Goal: Information Seeking & Learning: Learn about a topic

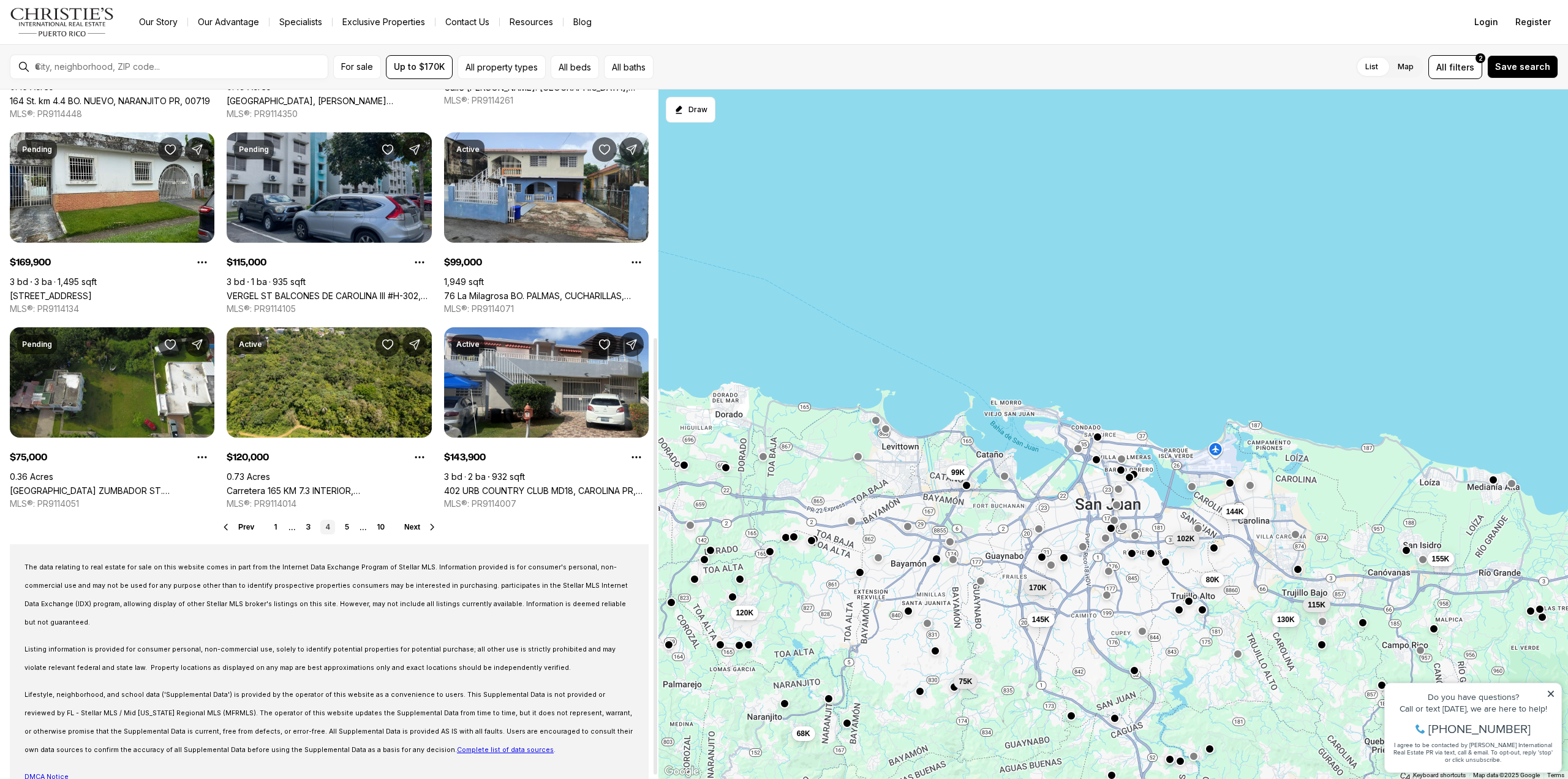
scroll to position [397, 0]
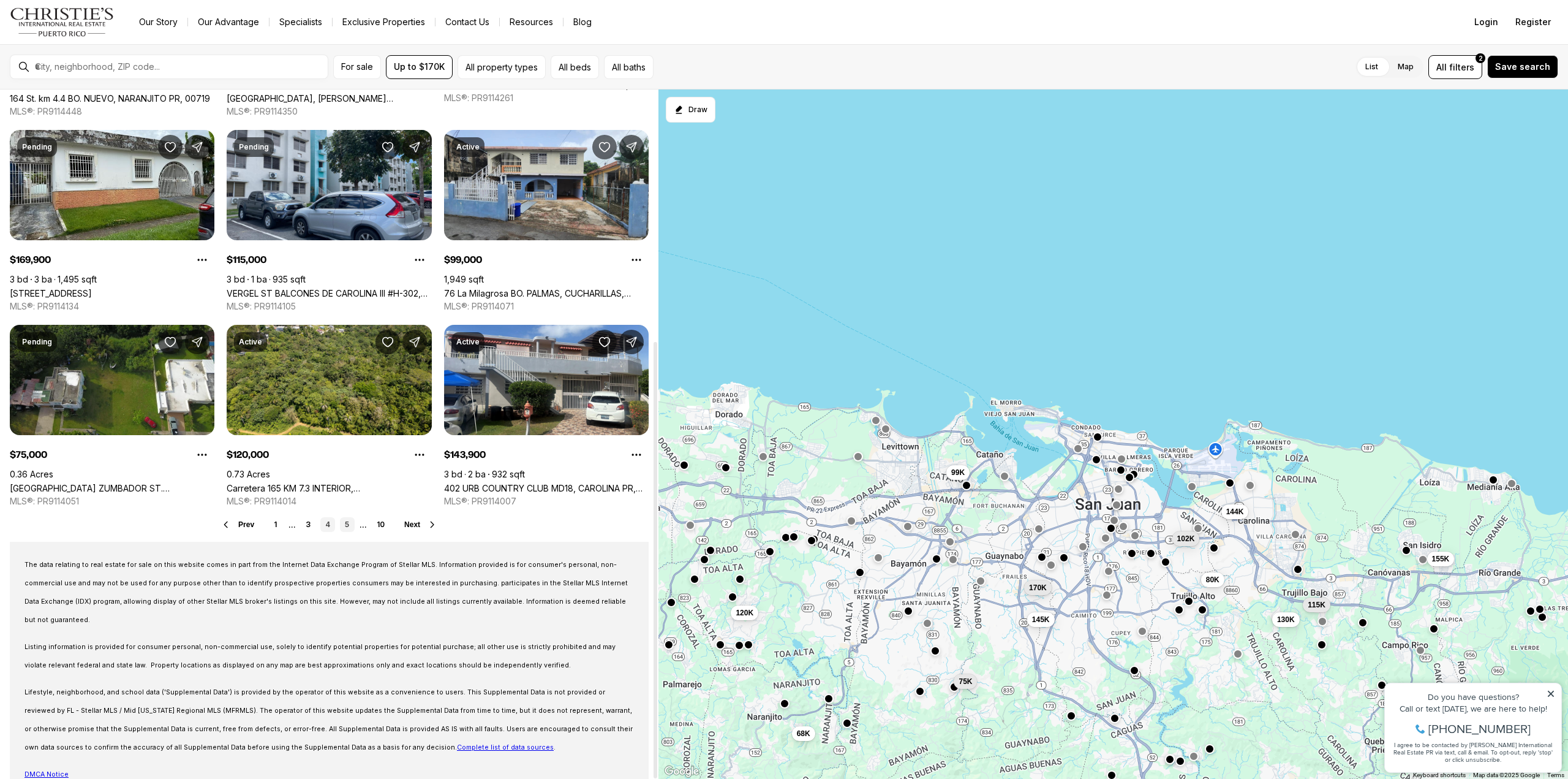
click at [341, 520] on link "5" at bounding box center [347, 525] width 15 height 15
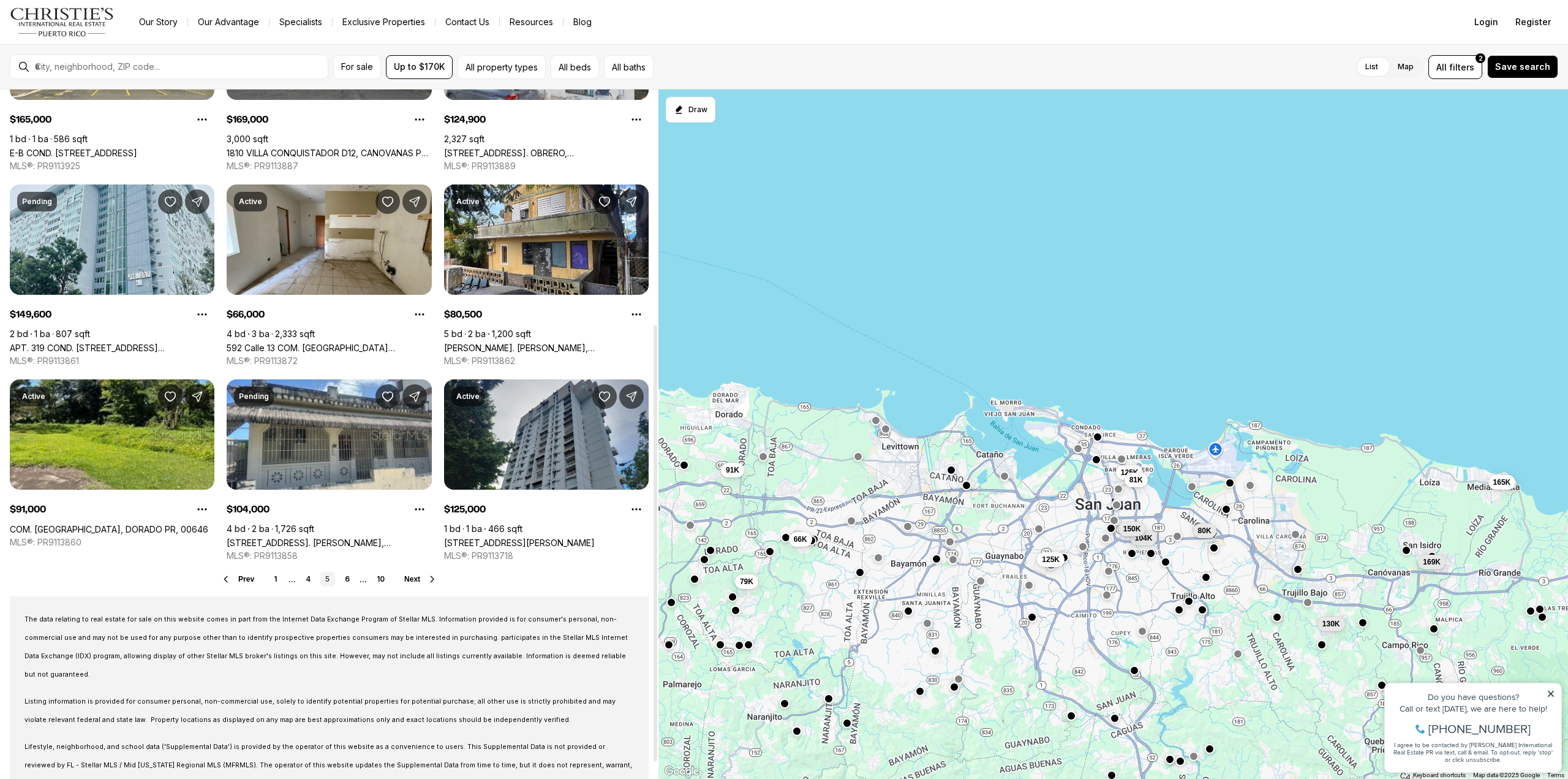
scroll to position [397, 0]
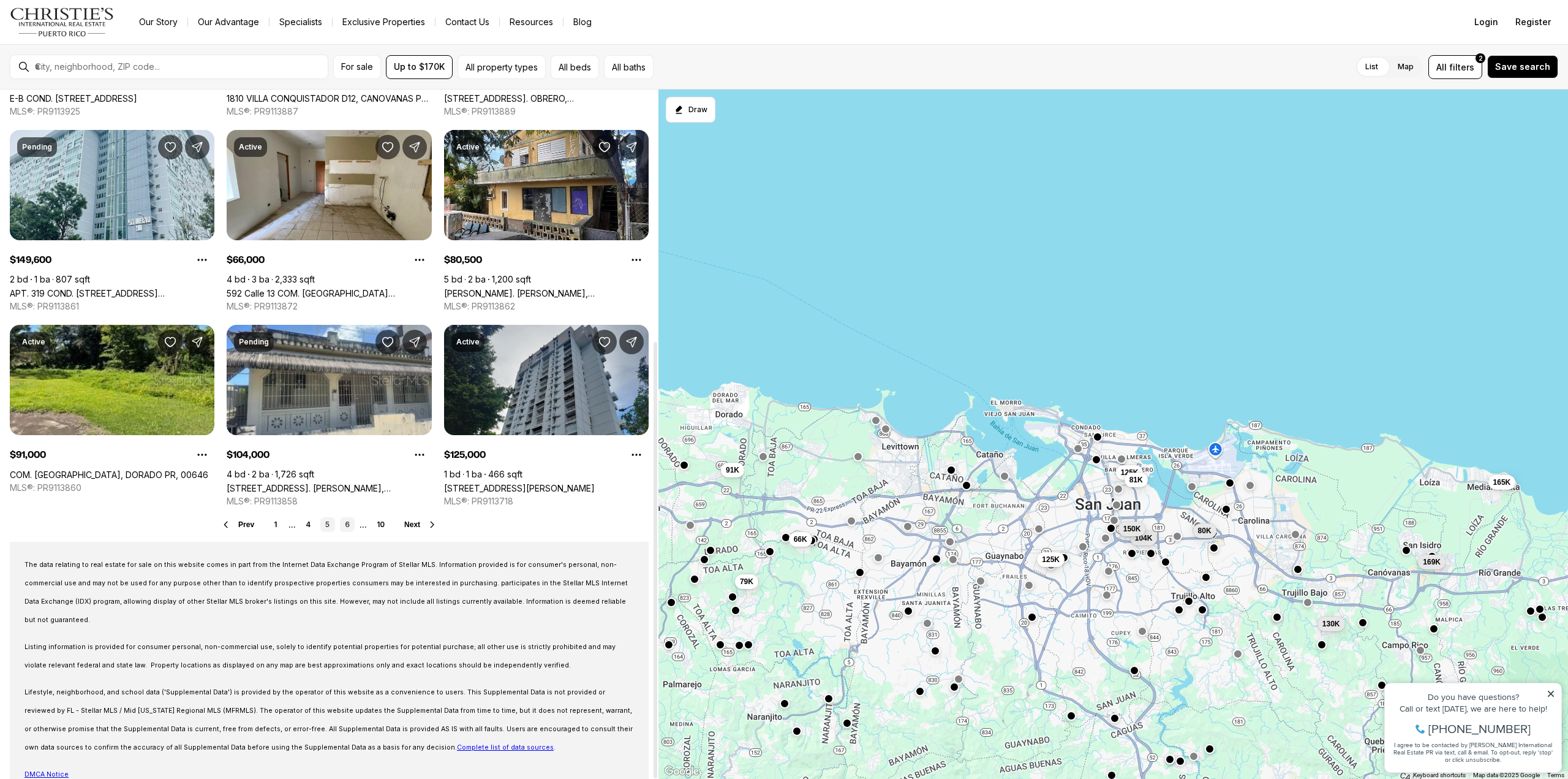
click at [349, 525] on link "6" at bounding box center [347, 525] width 15 height 15
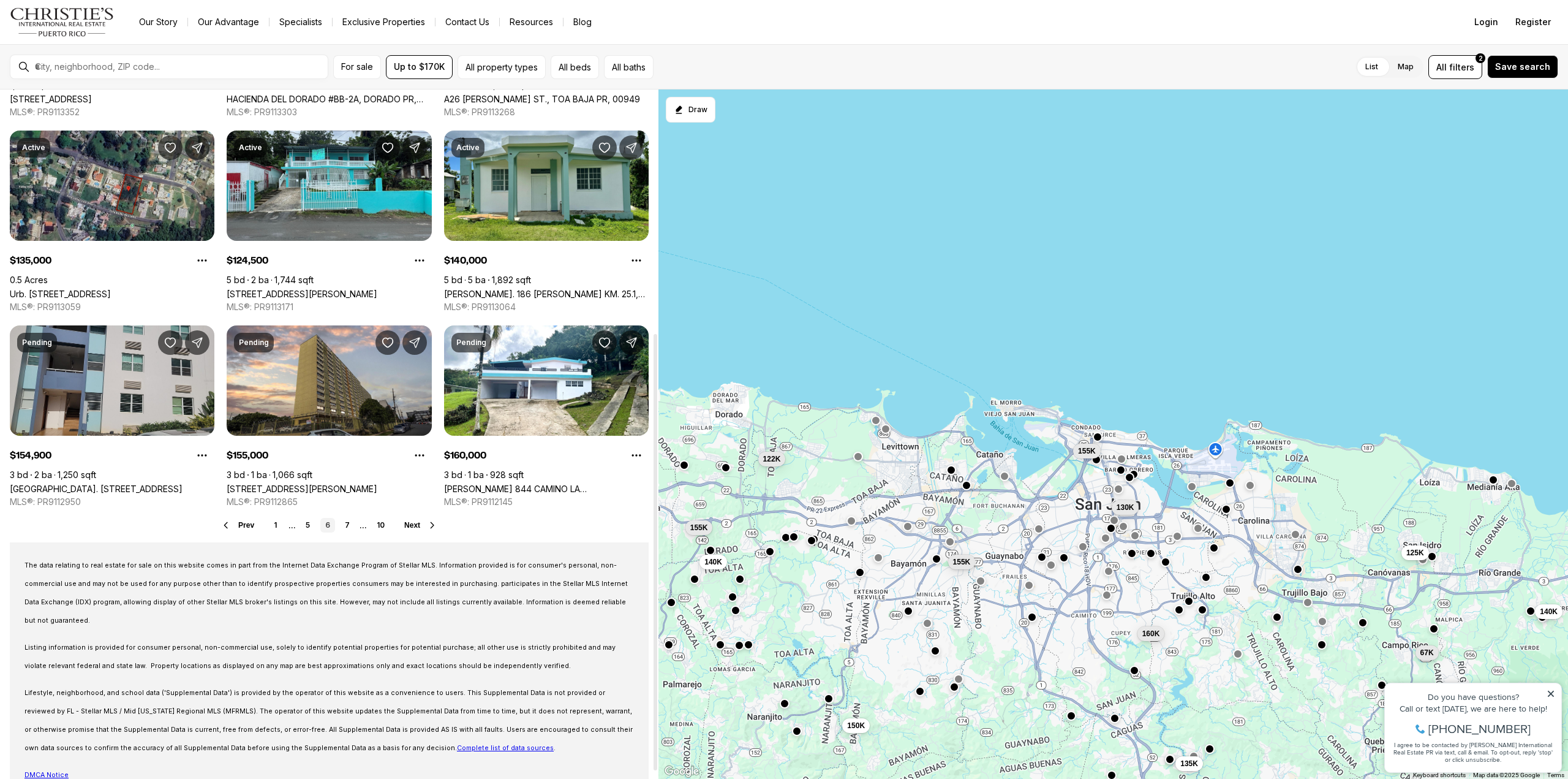
scroll to position [397, 0]
click at [348, 524] on link "7" at bounding box center [347, 525] width 15 height 15
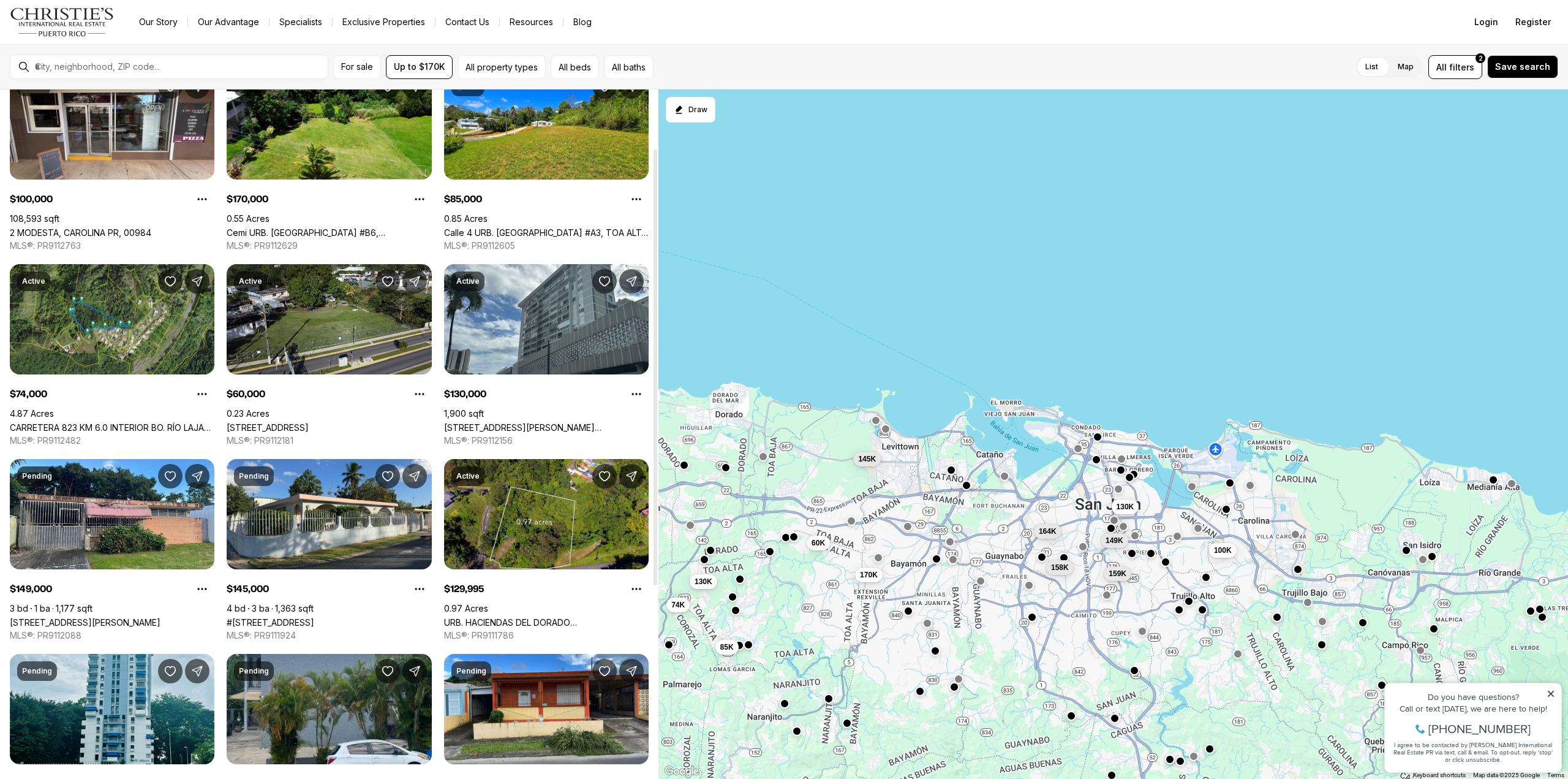
scroll to position [397, 0]
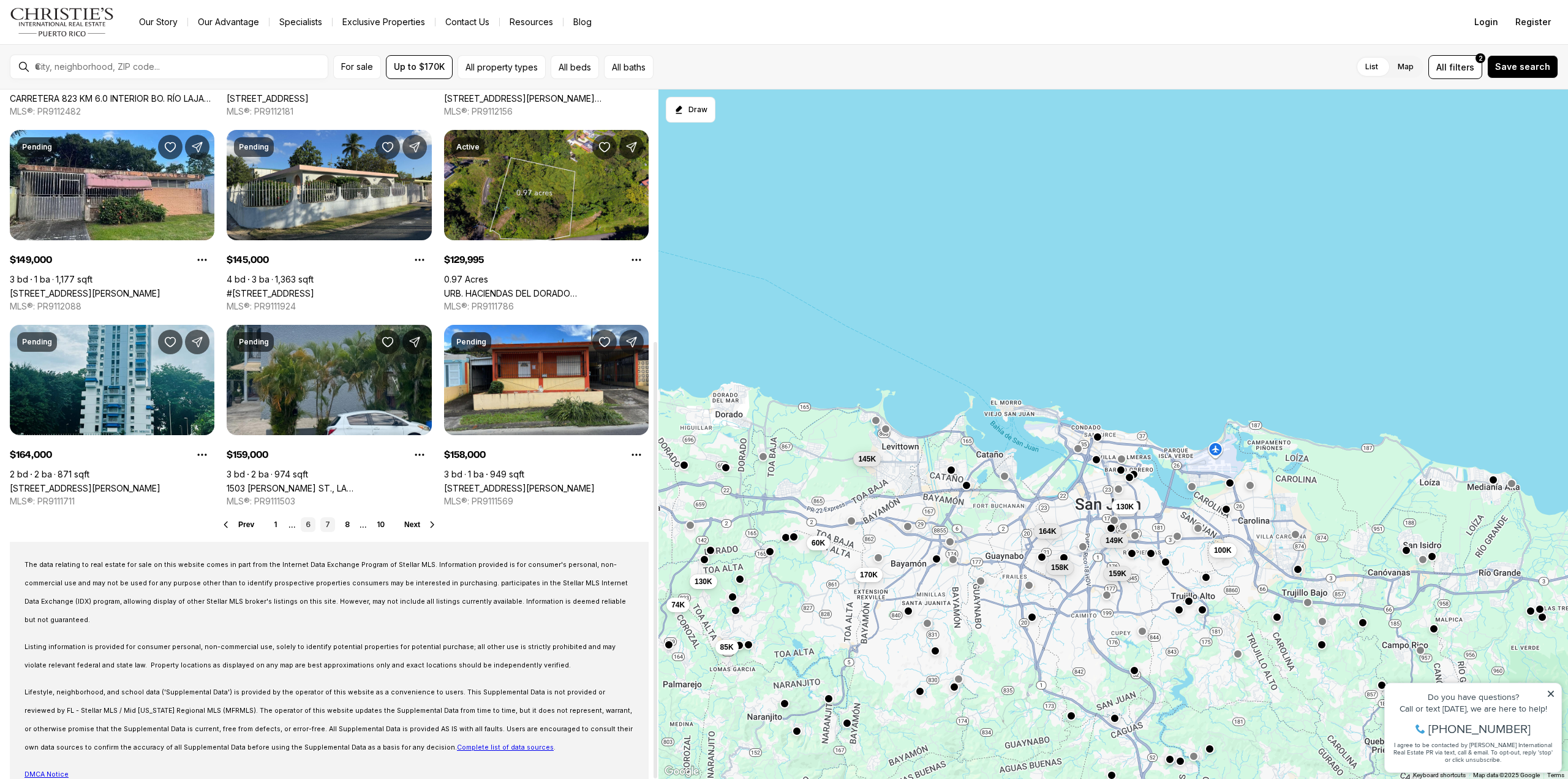
click at [310, 523] on link "6" at bounding box center [309, 525] width 15 height 15
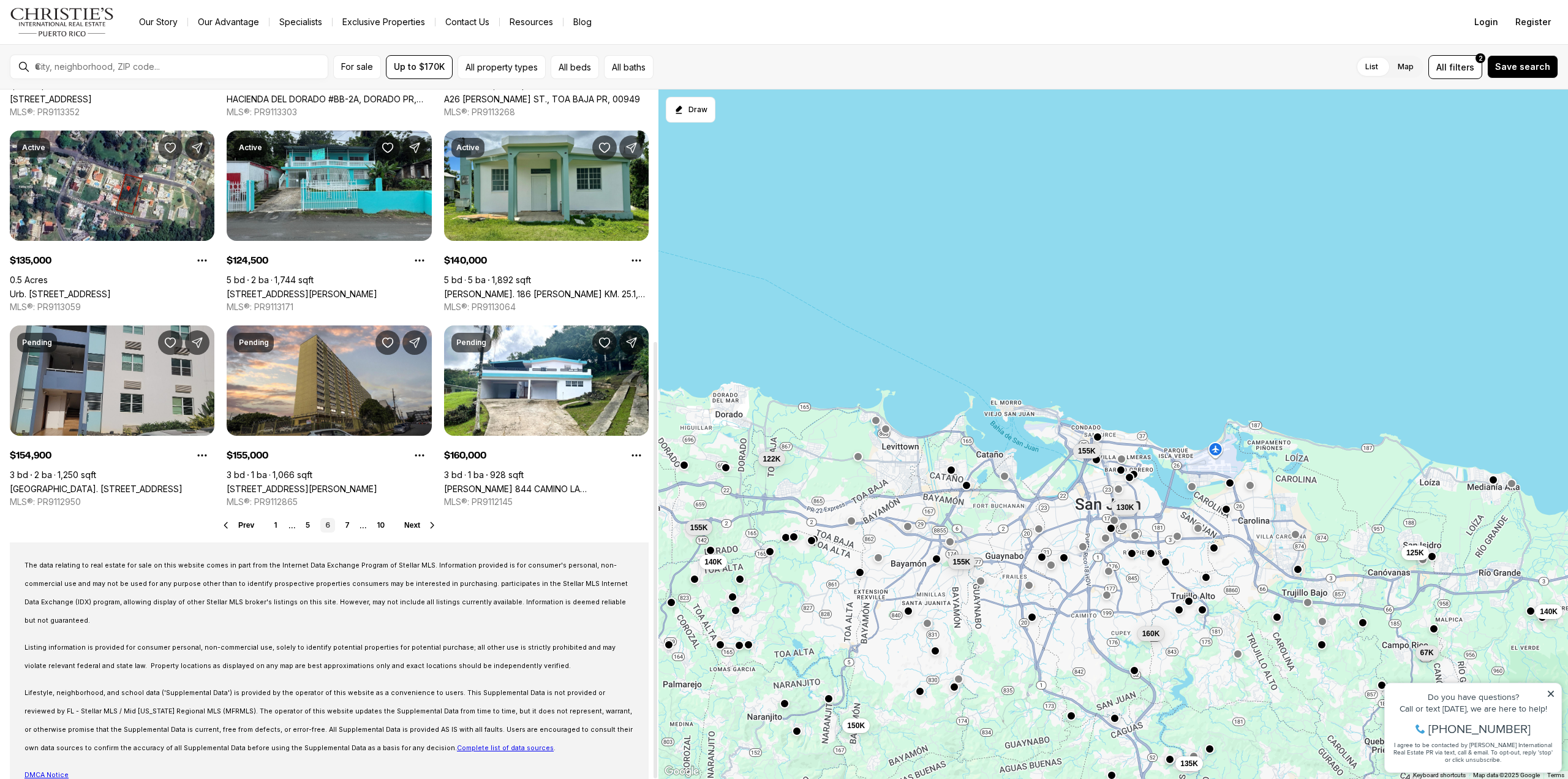
scroll to position [397, 0]
click at [349, 530] on link "7" at bounding box center [347, 525] width 15 height 15
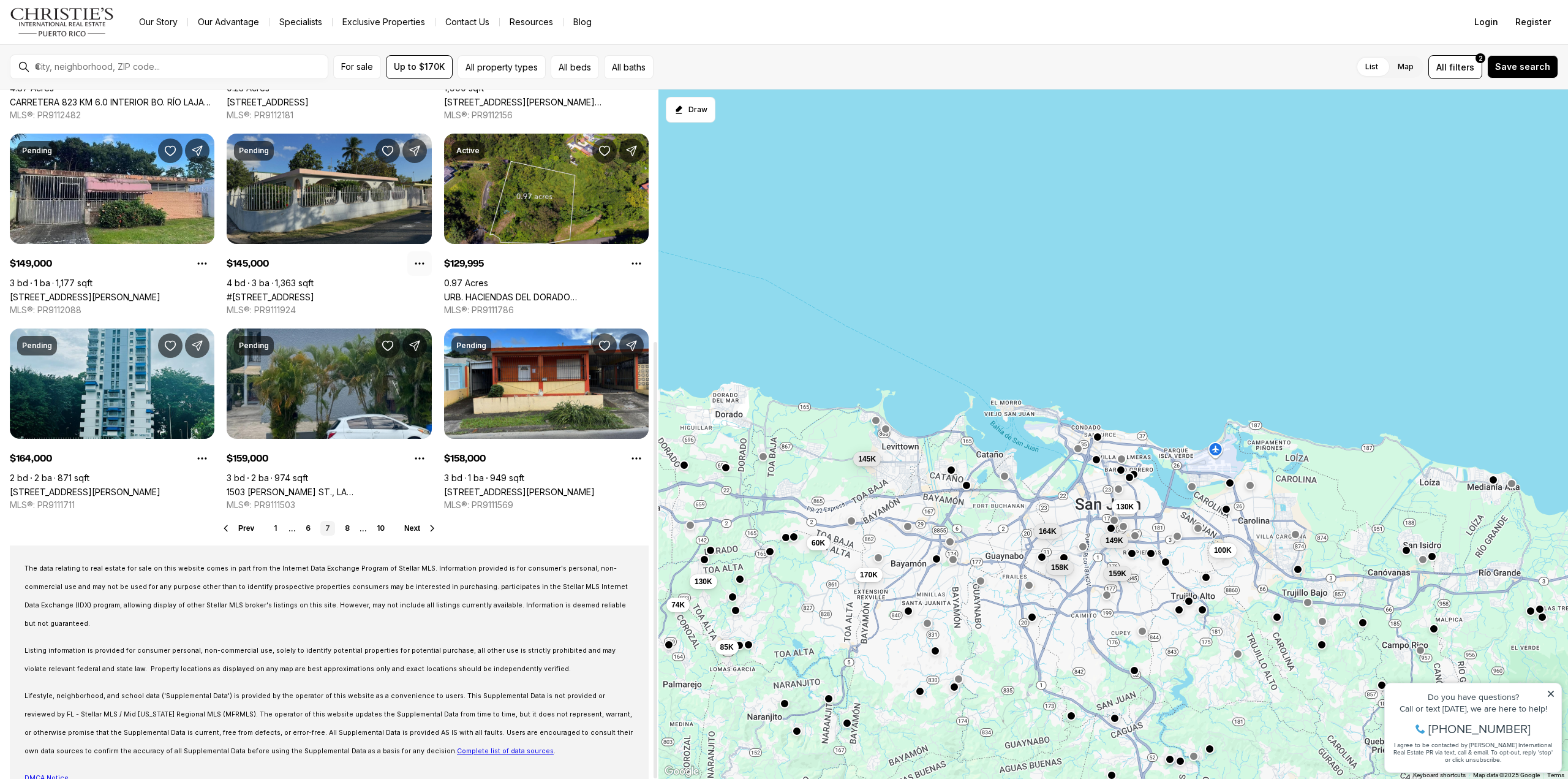
scroll to position [397, 0]
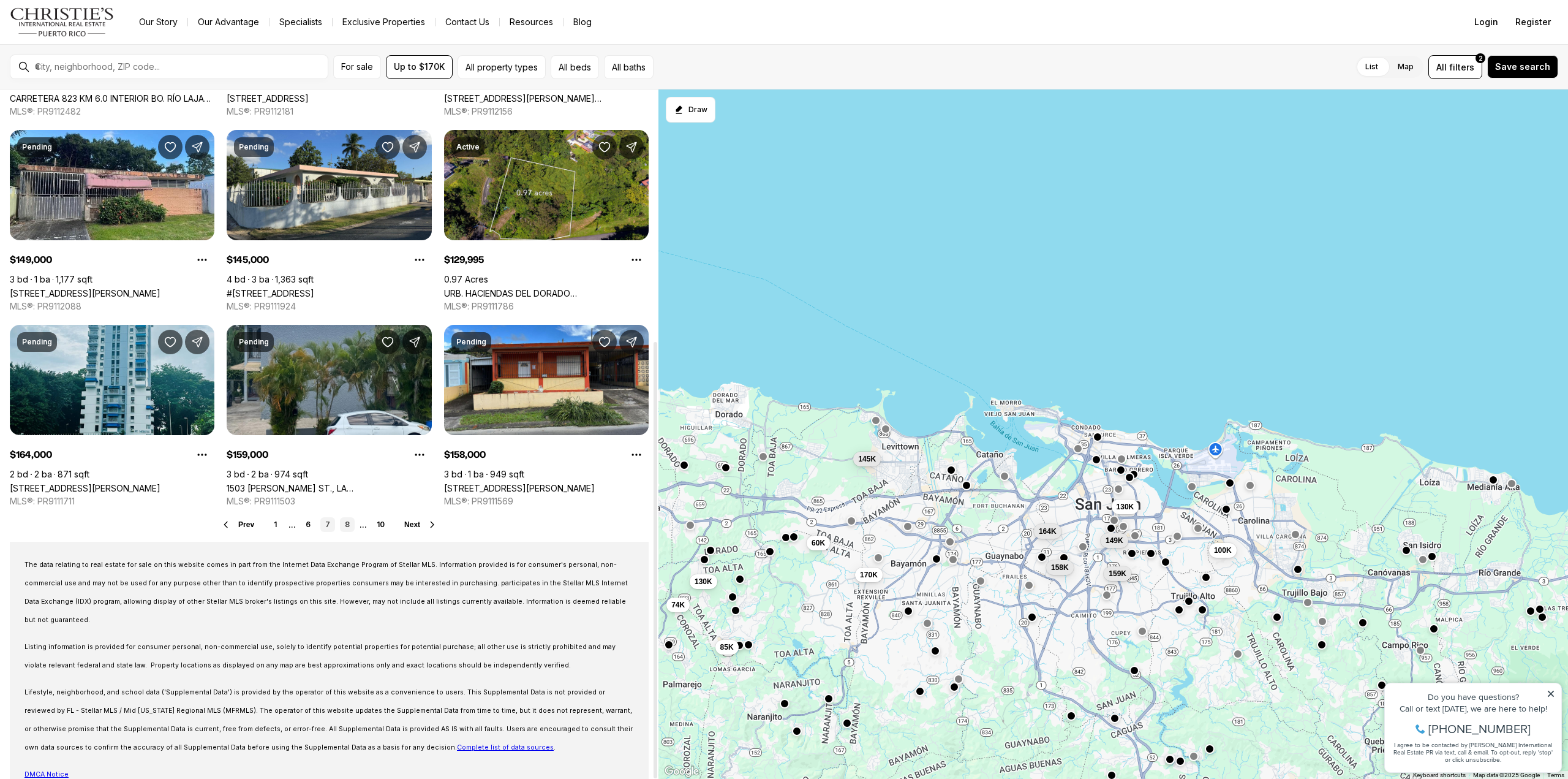
click at [349, 524] on link "8" at bounding box center [347, 525] width 15 height 15
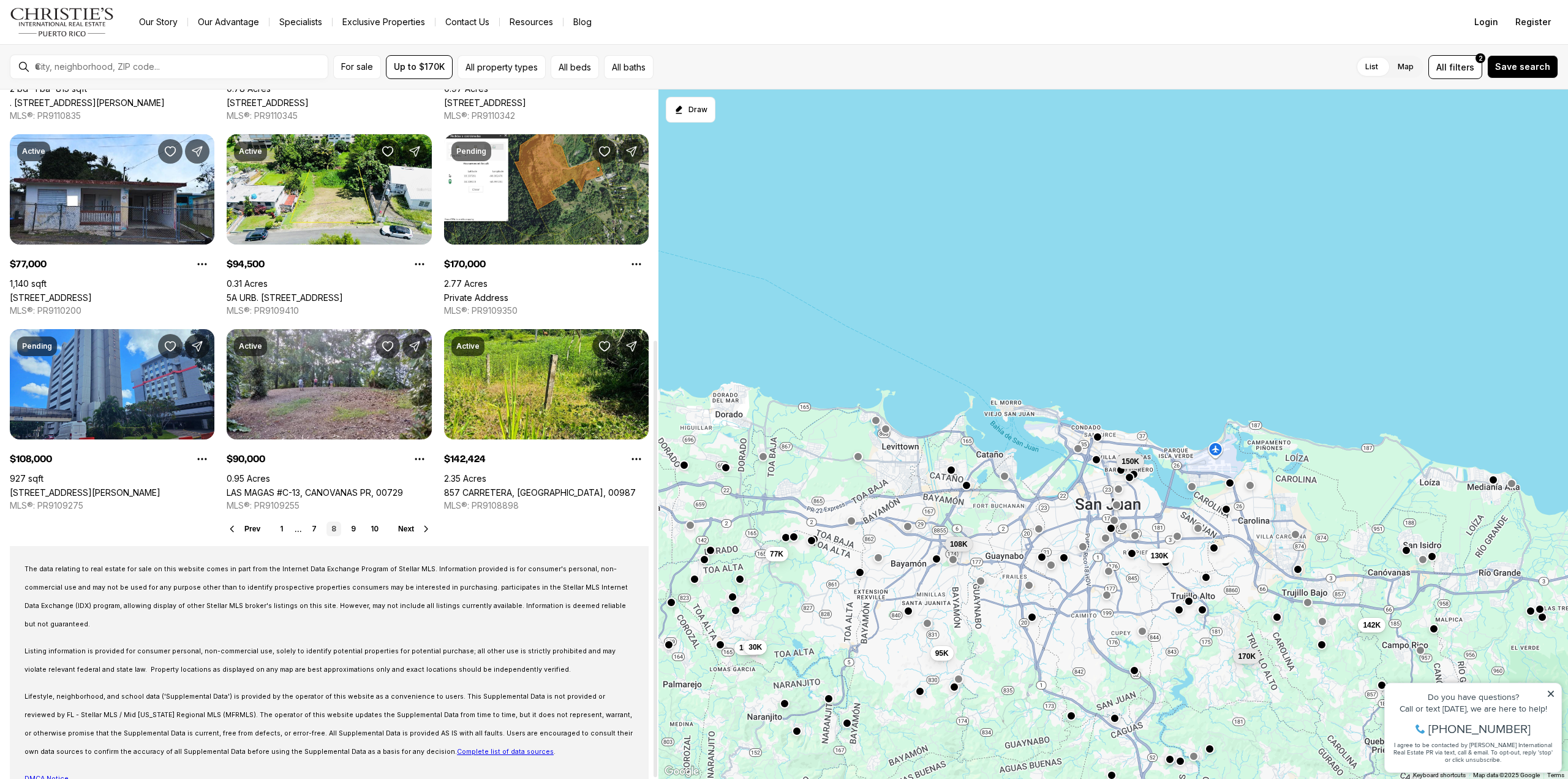
scroll to position [397, 0]
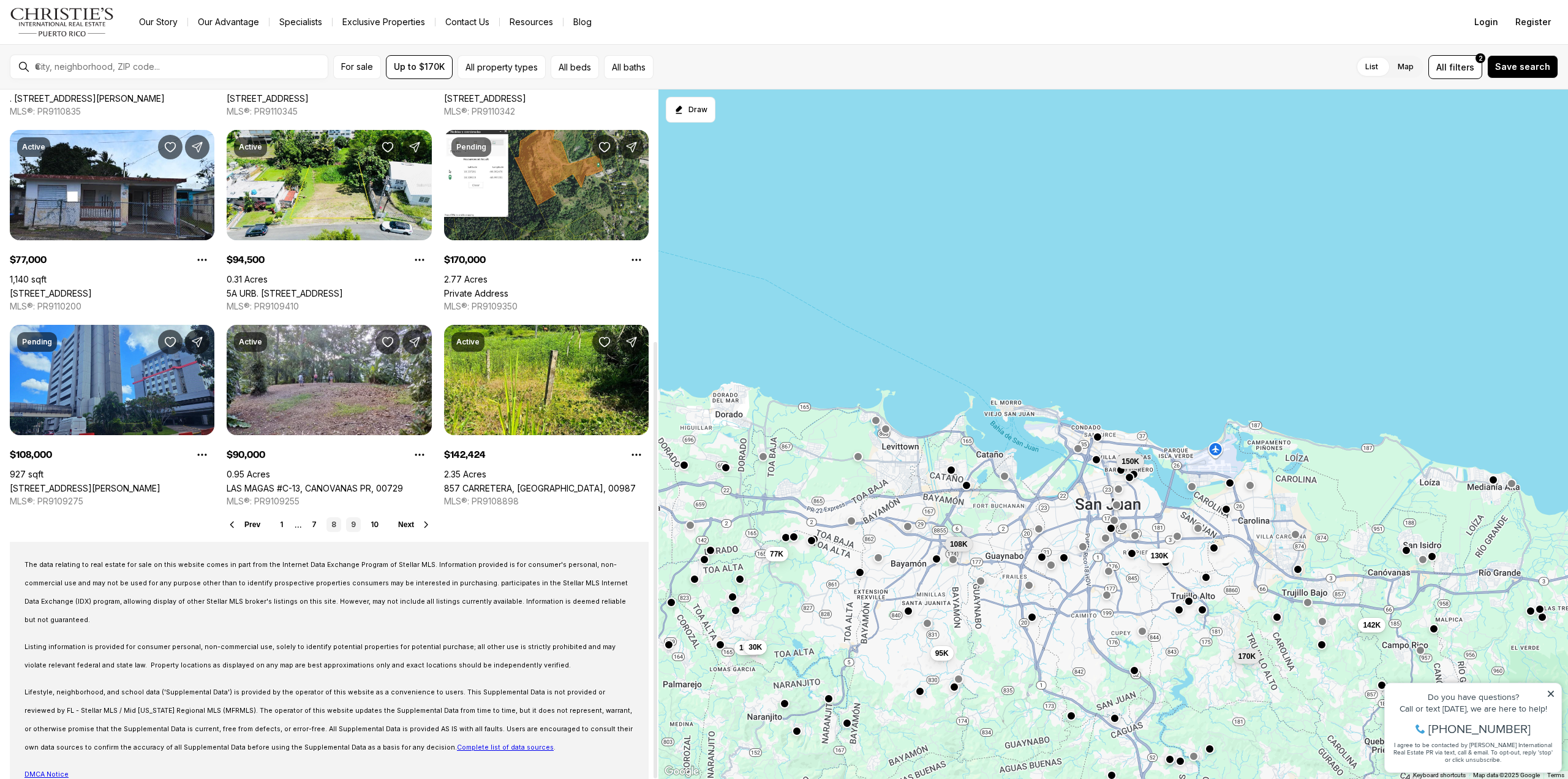
click at [357, 524] on link "9" at bounding box center [354, 525] width 15 height 15
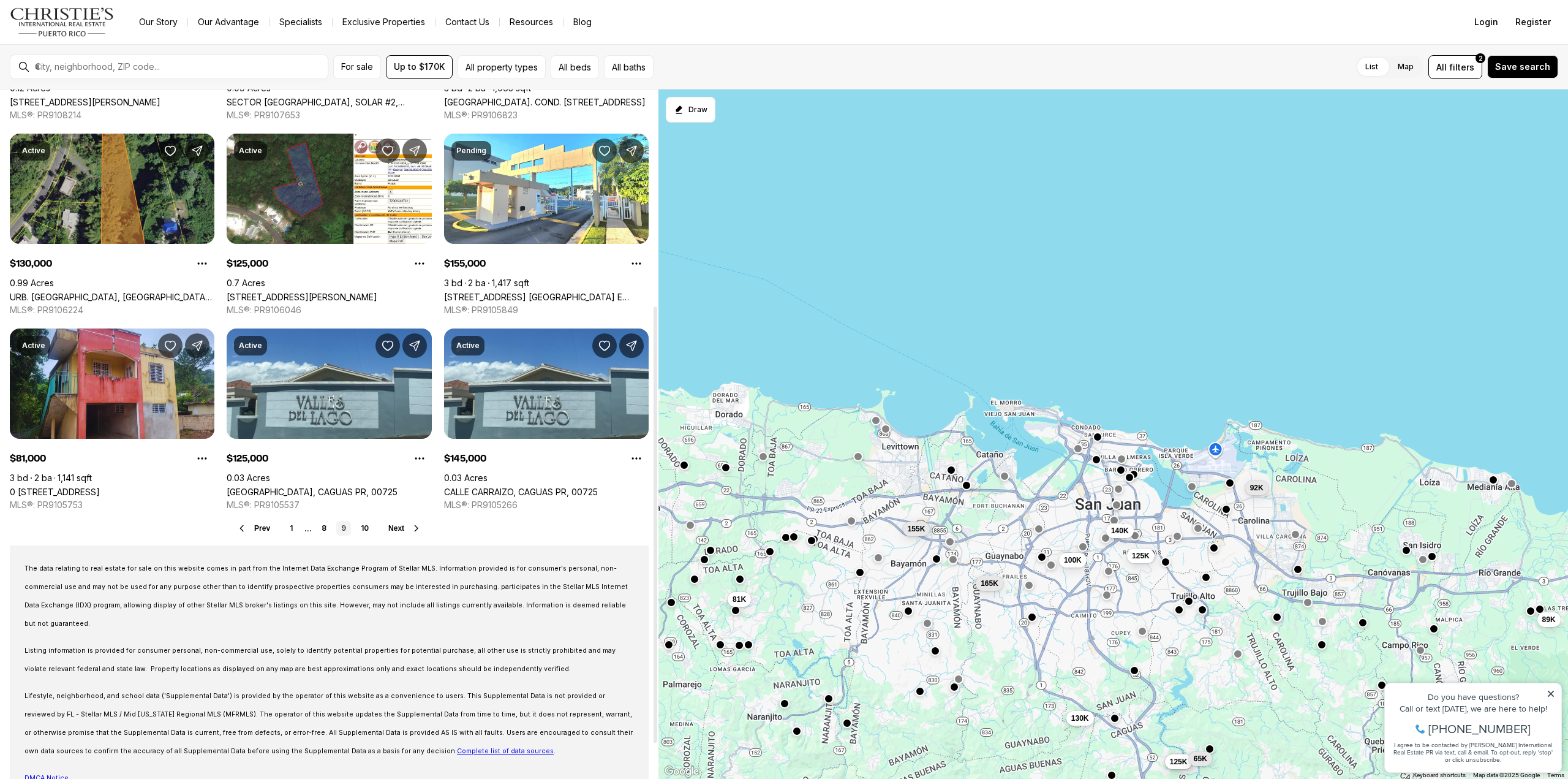
scroll to position [397, 0]
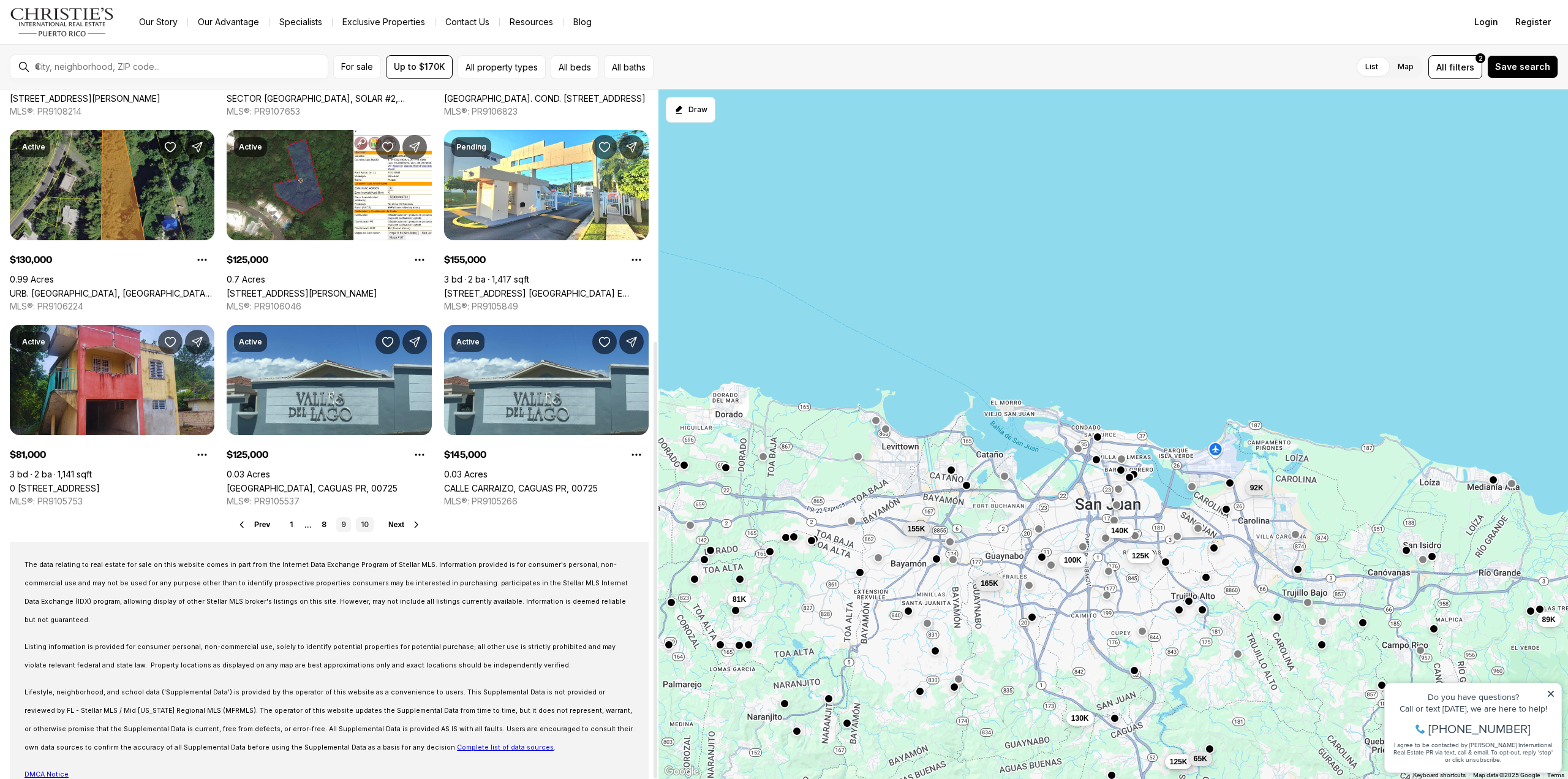
click at [367, 525] on link "10" at bounding box center [364, 525] width 18 height 15
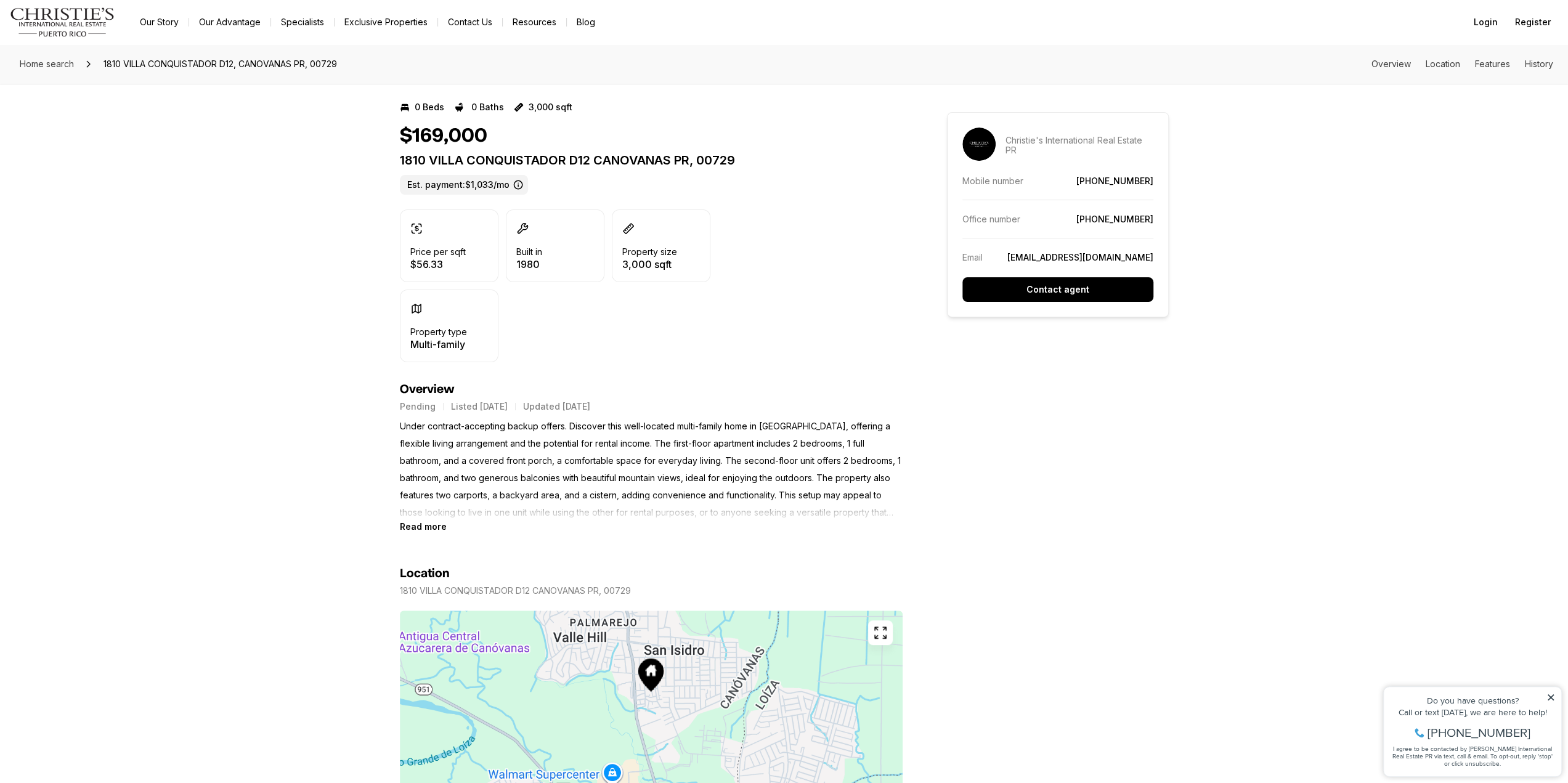
scroll to position [246, 0]
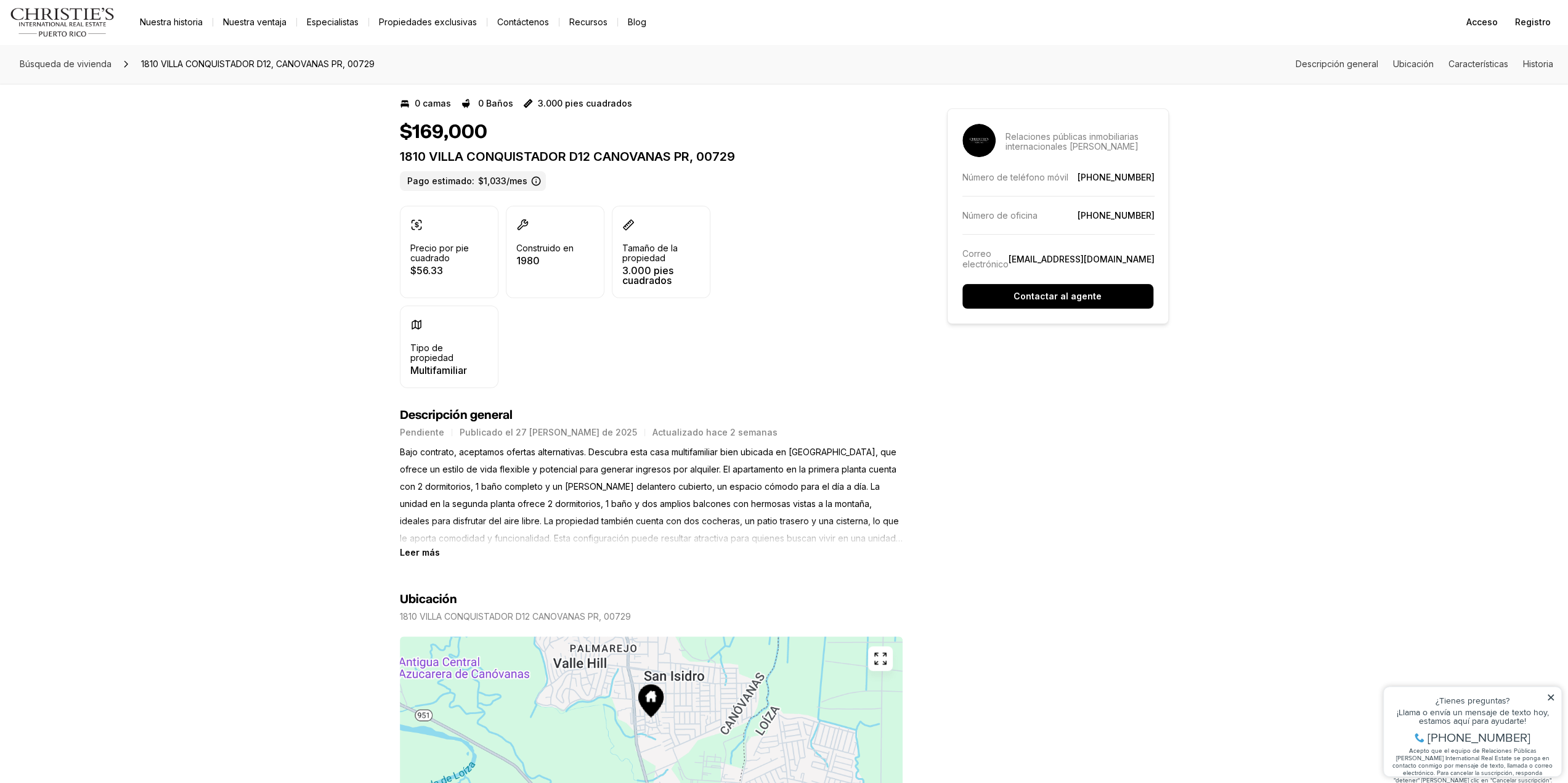
drag, startPoint x: 1417, startPoint y: 30, endPoint x: 1422, endPoint y: 194, distance: 164.1
click at [411, 547] on font "Leer más" at bounding box center [420, 552] width 40 height 10
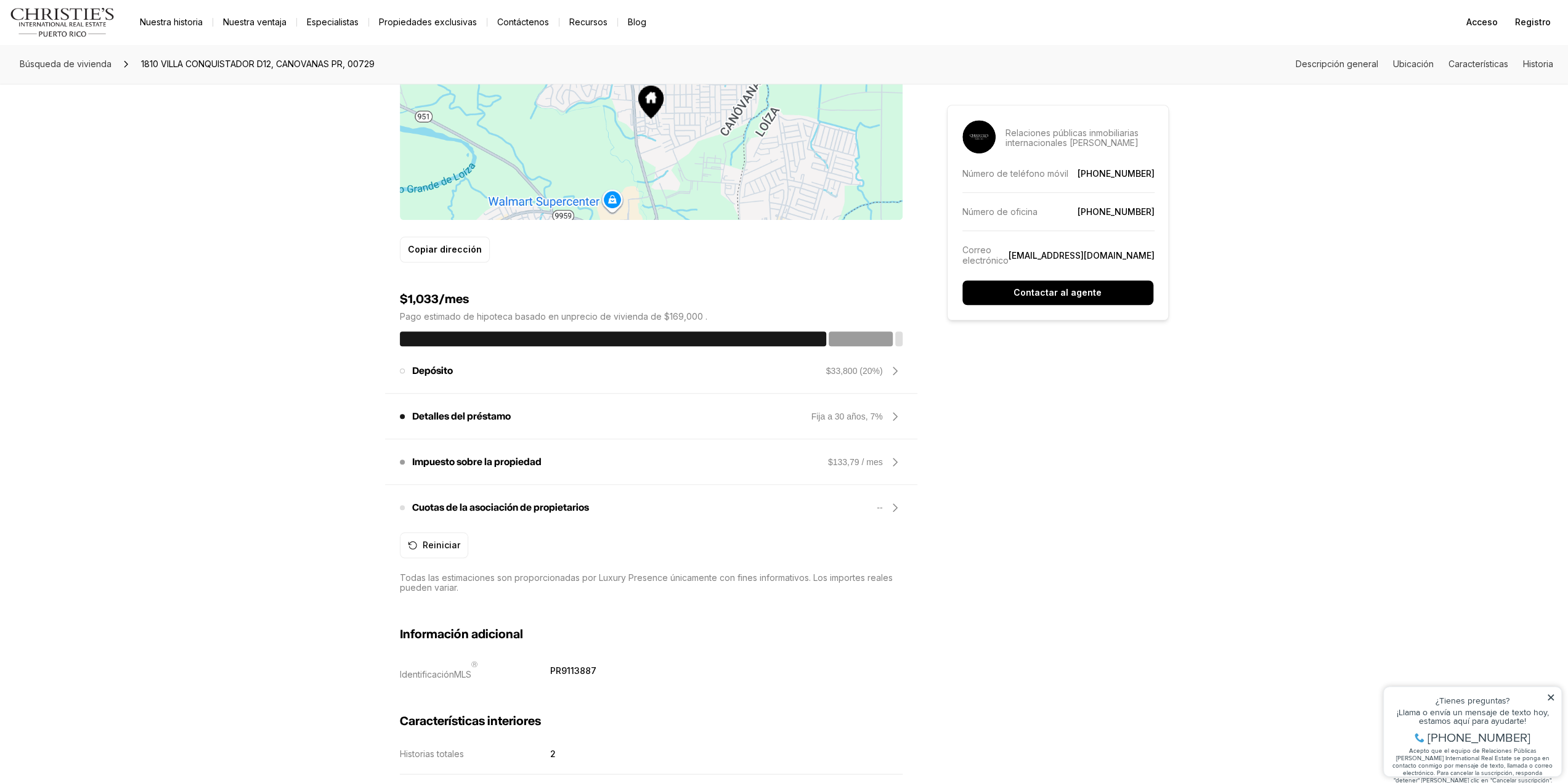
scroll to position [923, 0]
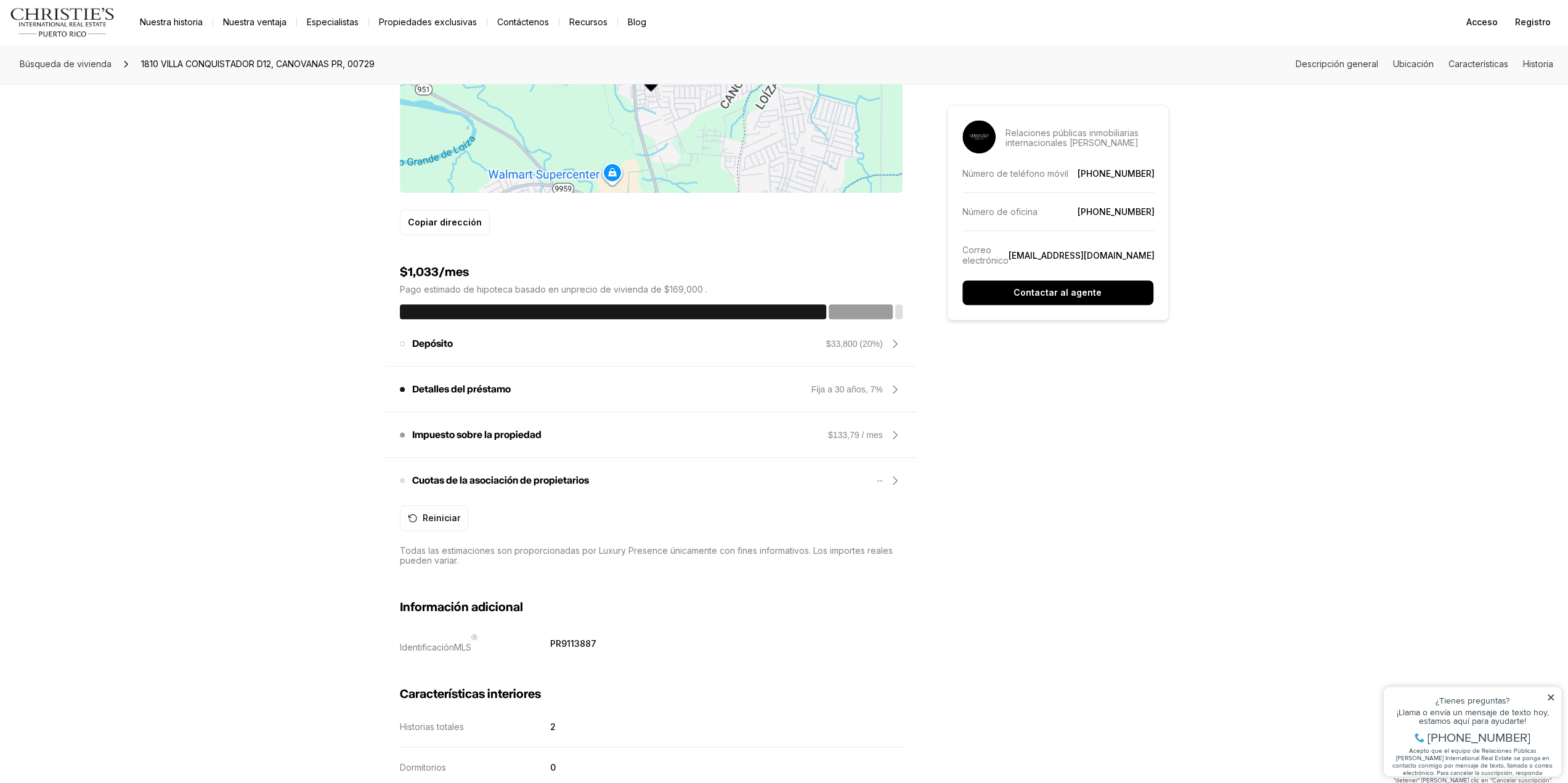
click at [901, 427] on icon at bounding box center [895, 435] width 15 height 15
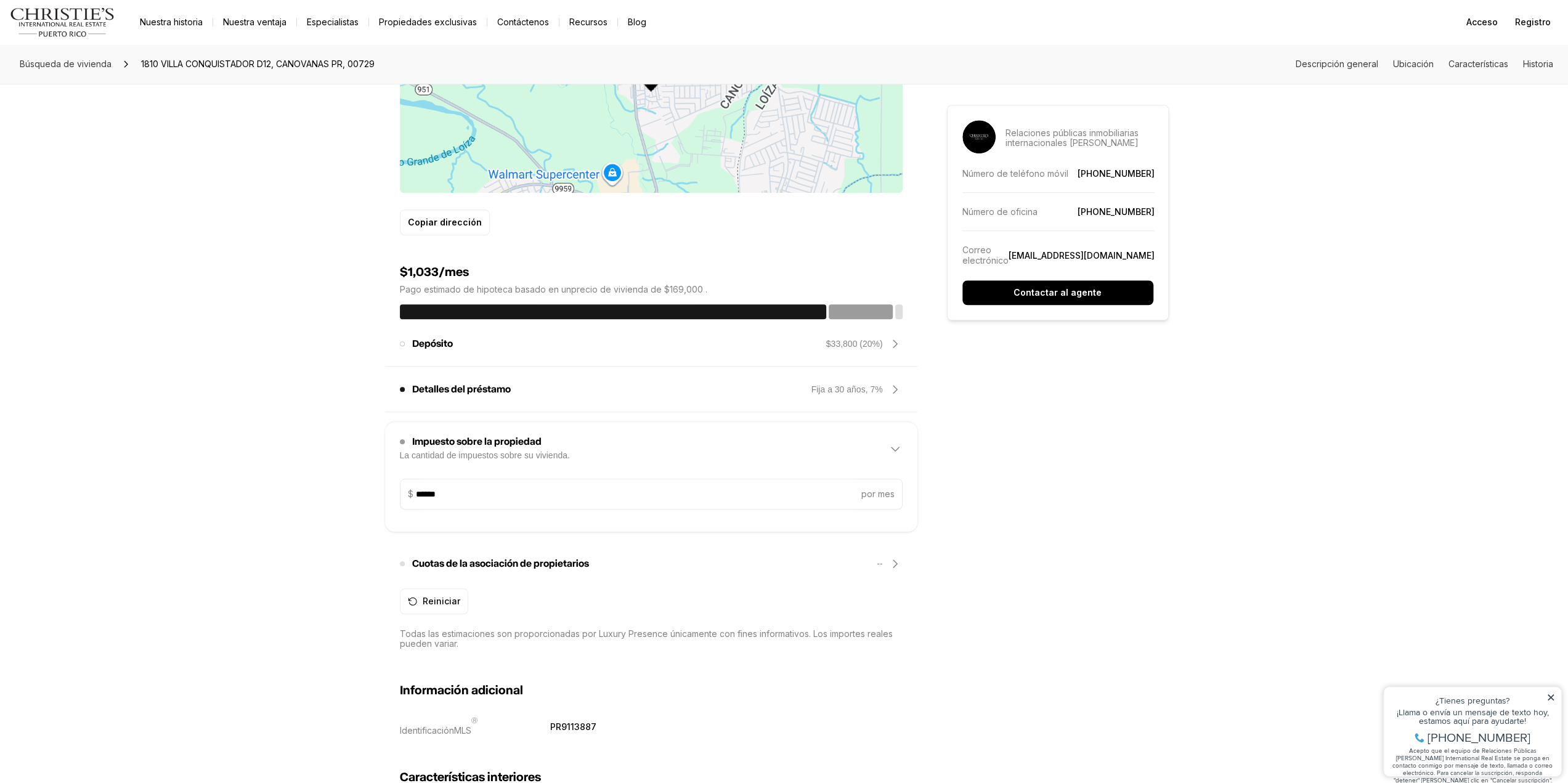
click at [893, 442] on icon at bounding box center [895, 449] width 15 height 15
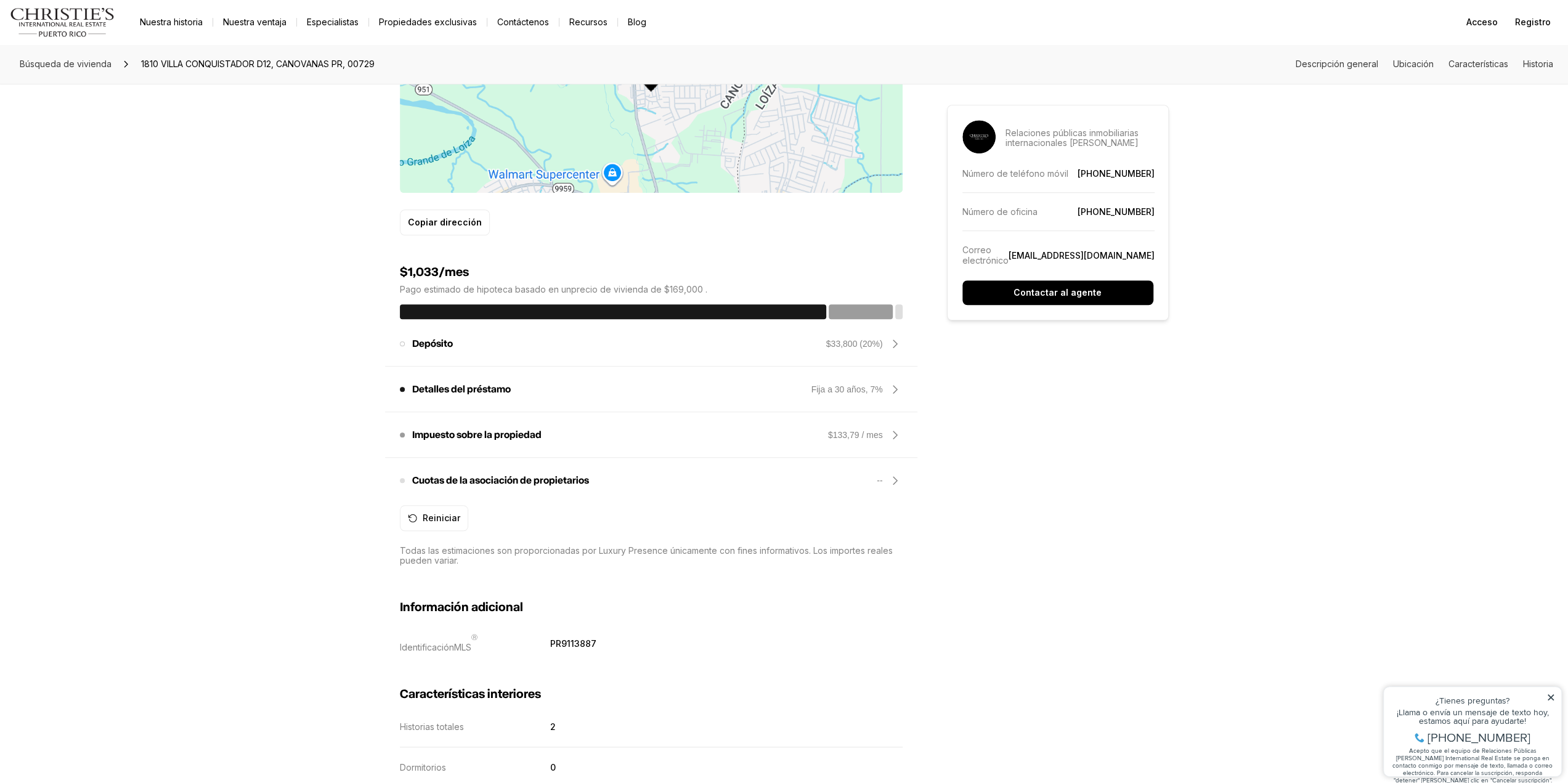
click at [426, 339] on div "Depósito El monto que planea dar de enganche para la vivienda. Aumentar el enga…" at bounding box center [651, 343] width 503 height 29
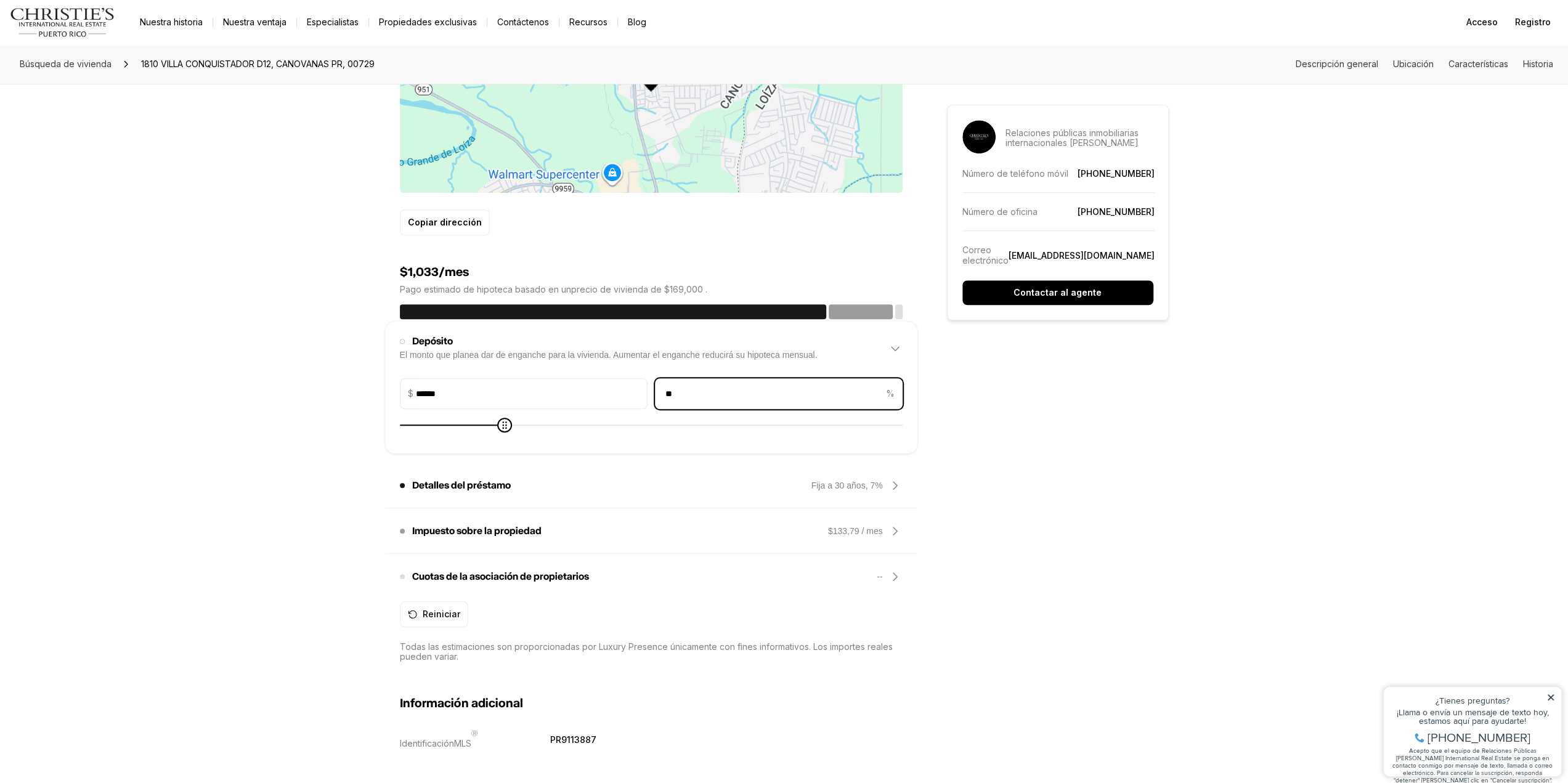
drag, startPoint x: 721, startPoint y: 379, endPoint x: 627, endPoint y: 385, distance: 94.2
click at [627, 385] on div "Monto del pago inicial $ ****** Porcentaje del precio de la vivienda ** %" at bounding box center [651, 394] width 503 height 31
type input "*****"
type input "*"
click at [335, 429] on div "Búsqueda de vivienda 1810 VILLA CONQUISTADOR D12, CANOVANAS PR, 00729 Descripci…" at bounding box center [784, 749] width 1568 height 3258
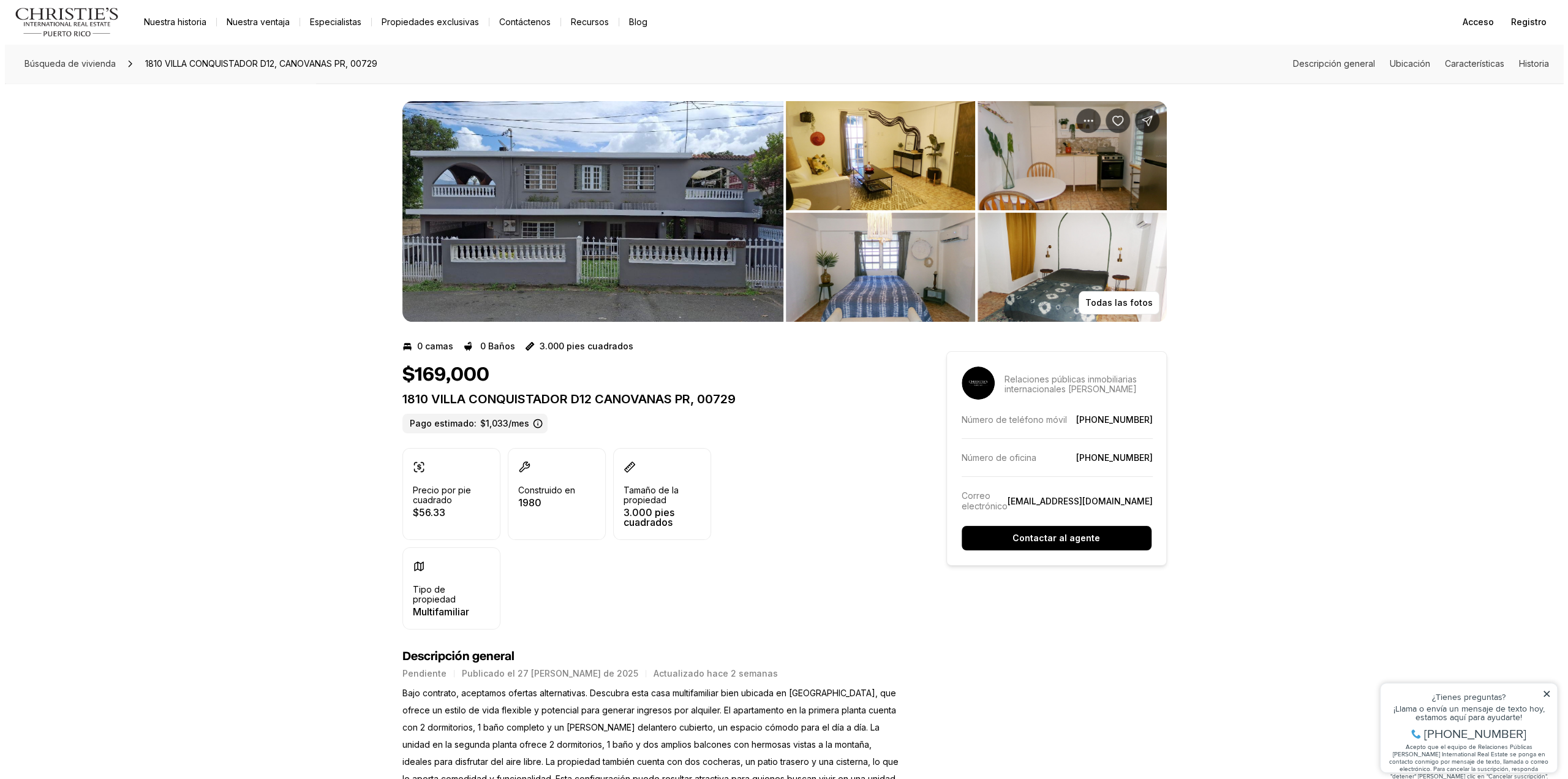
scroll to position [0, 0]
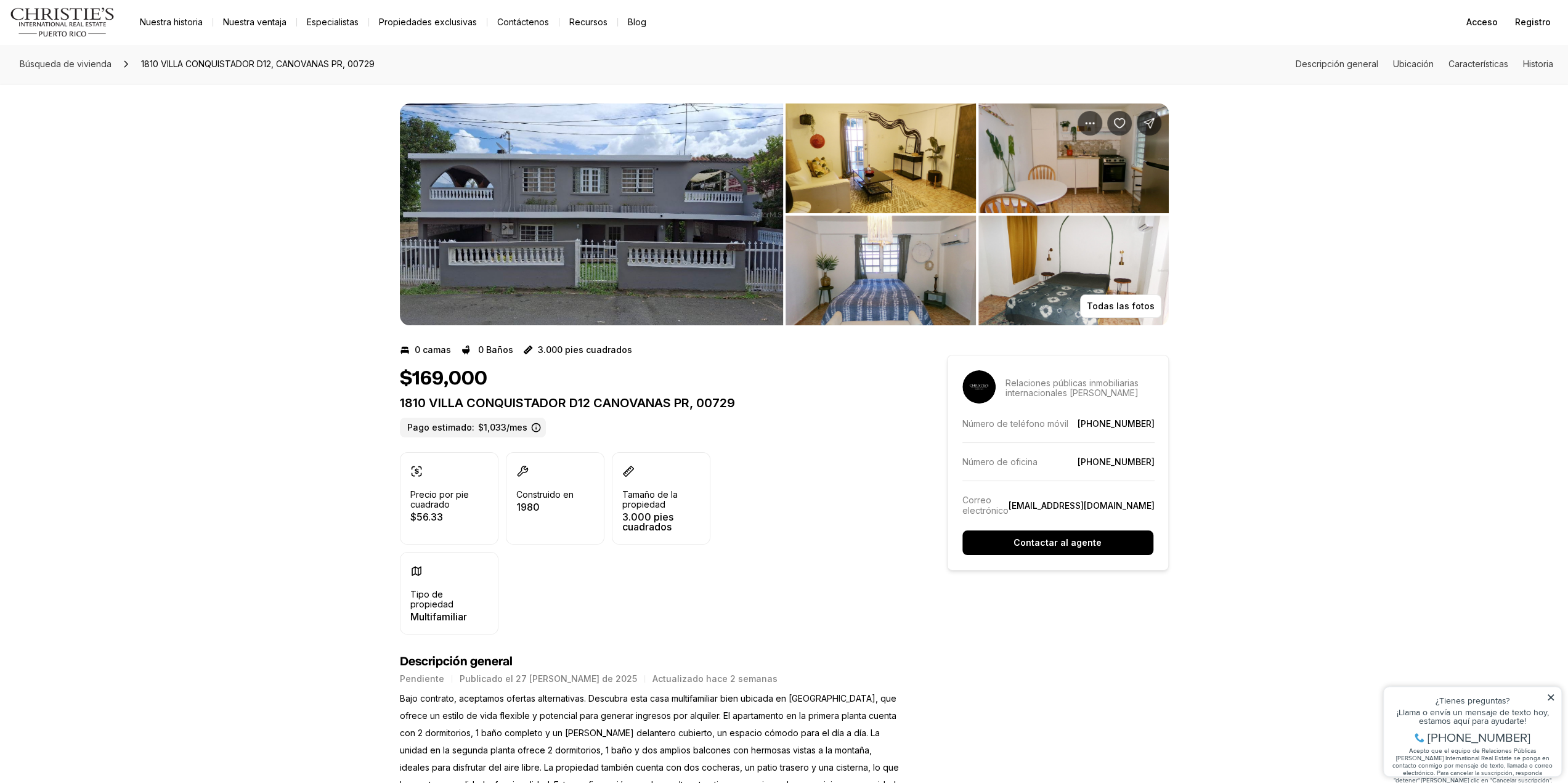
click at [868, 165] on img "Ver galería de imágenes" at bounding box center [881, 158] width 190 height 109
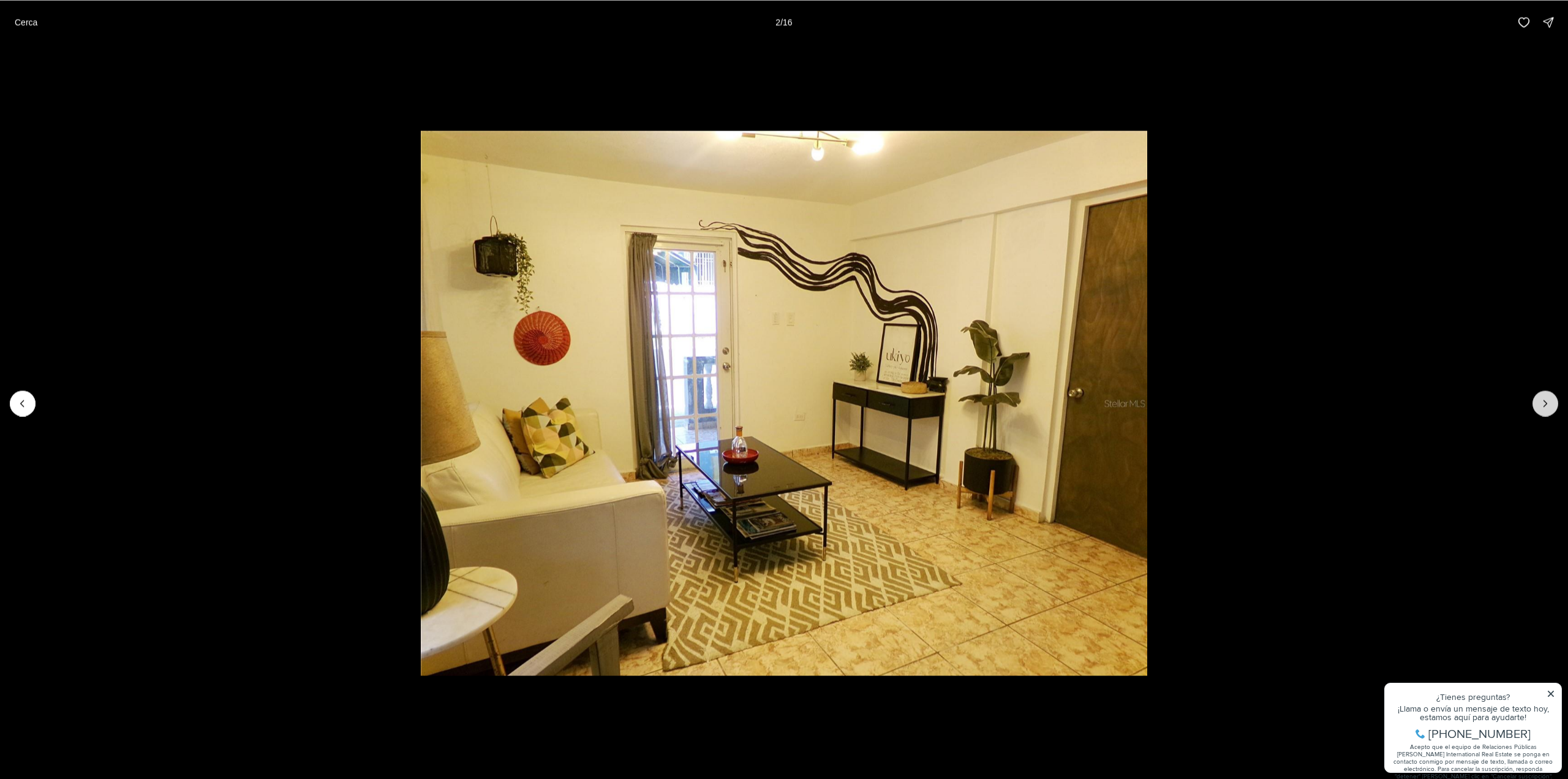
click at [1555, 397] on button "Siguiente diapositiva" at bounding box center [1545, 402] width 26 height 26
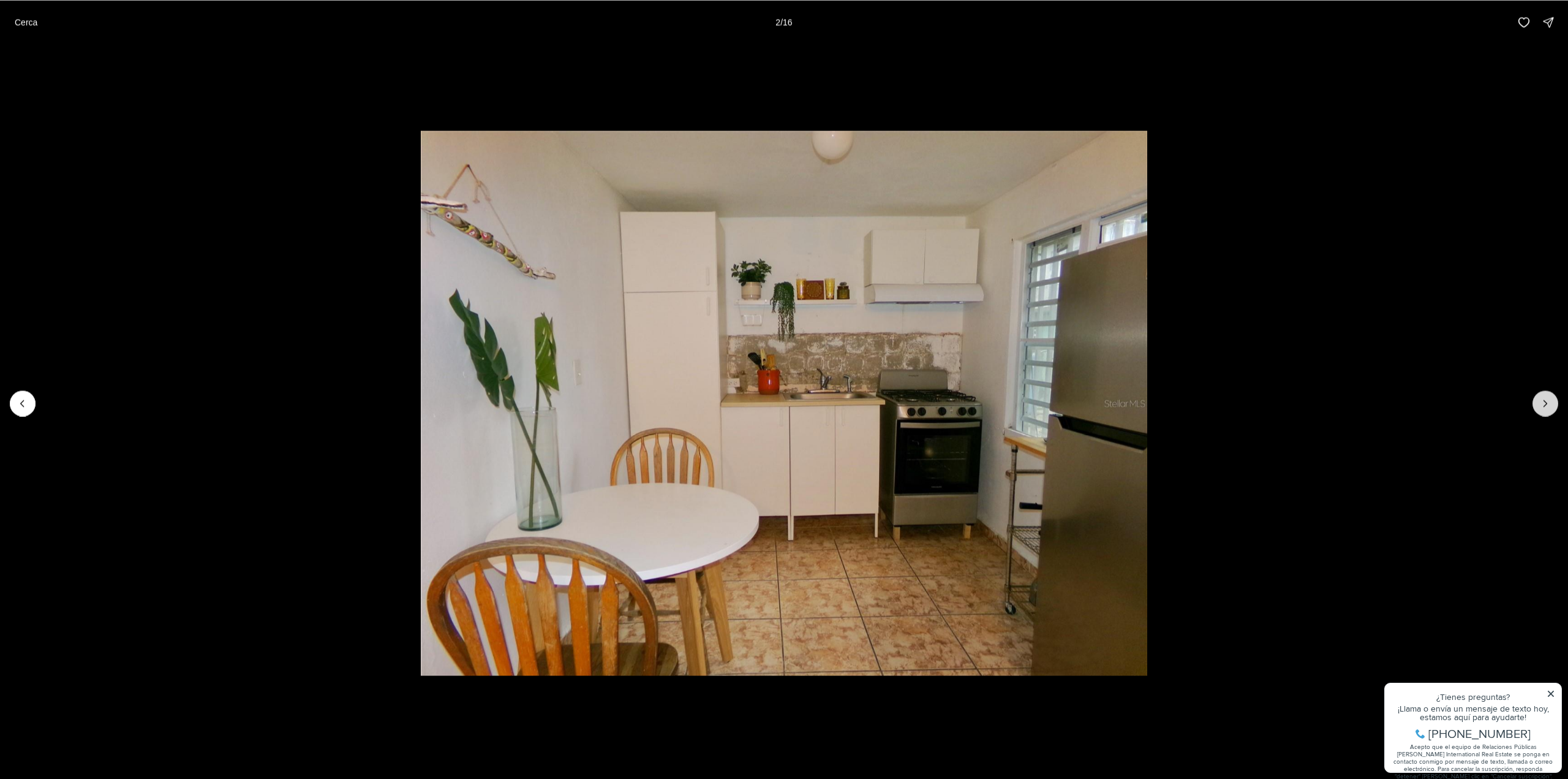
click at [1551, 399] on button "Siguiente diapositiva" at bounding box center [1545, 402] width 26 height 26
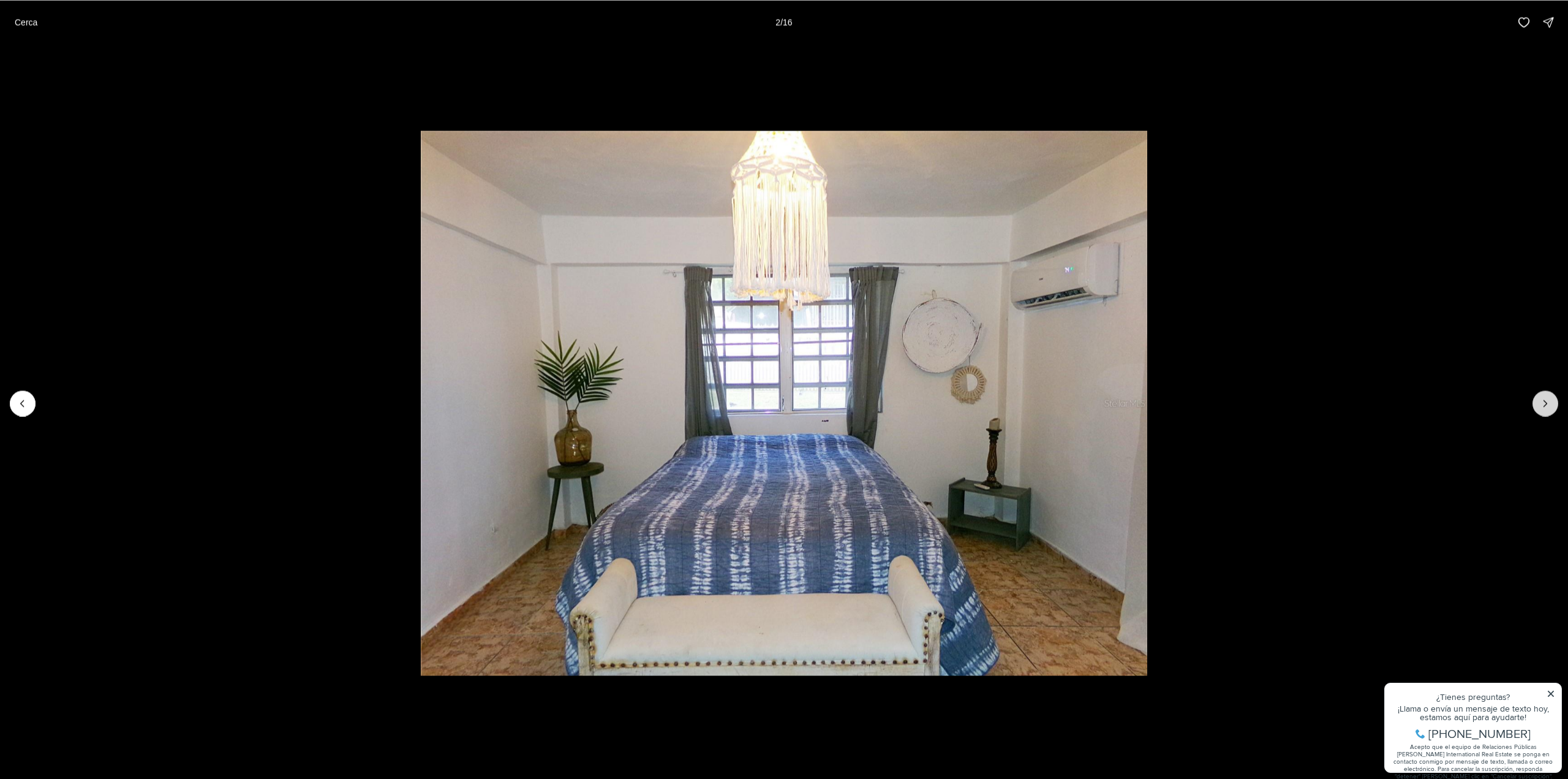
click at [1551, 399] on button "Next slide" at bounding box center [1545, 402] width 26 height 26
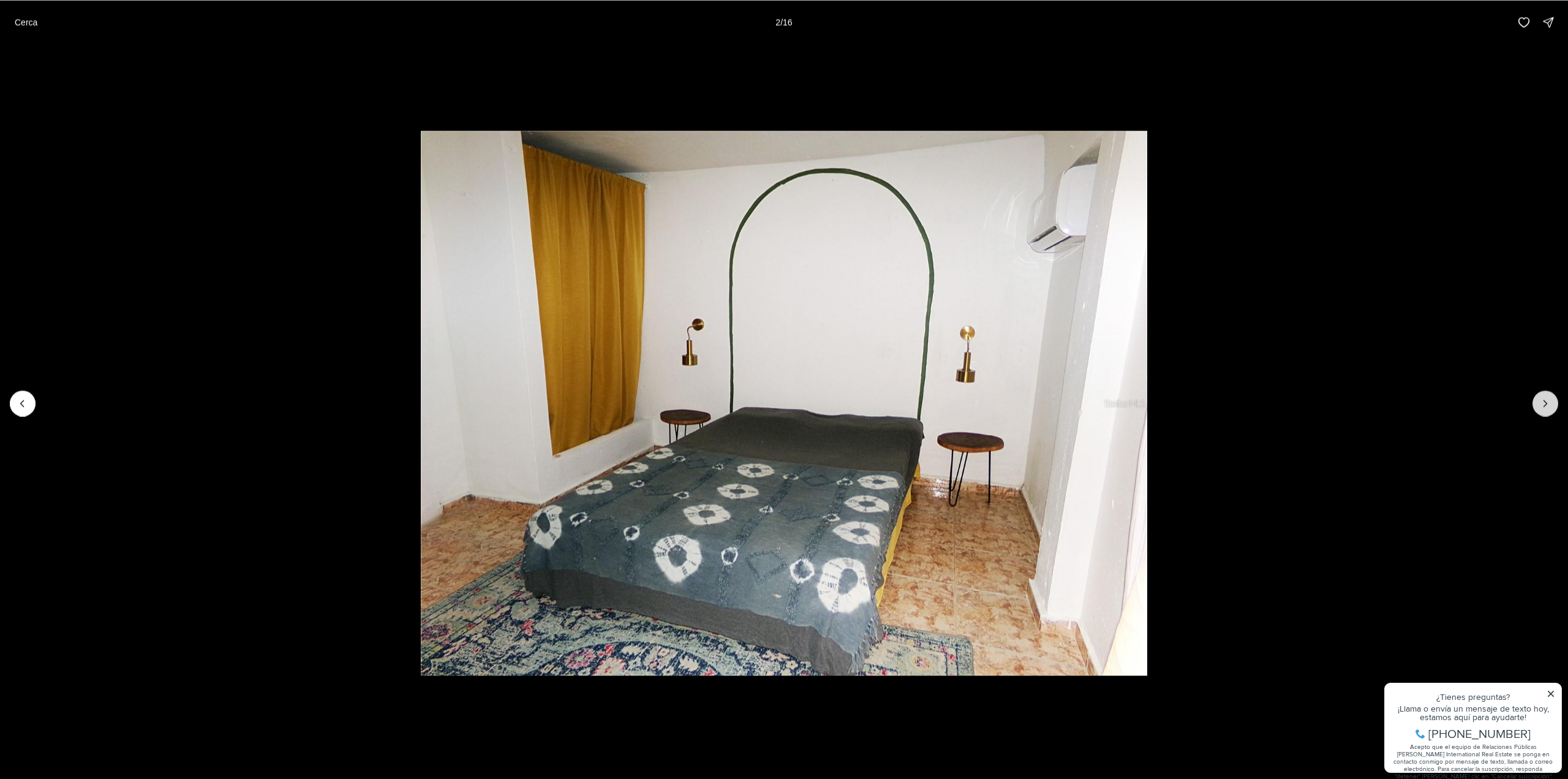
click at [1551, 399] on button "Next slide" at bounding box center [1545, 402] width 26 height 26
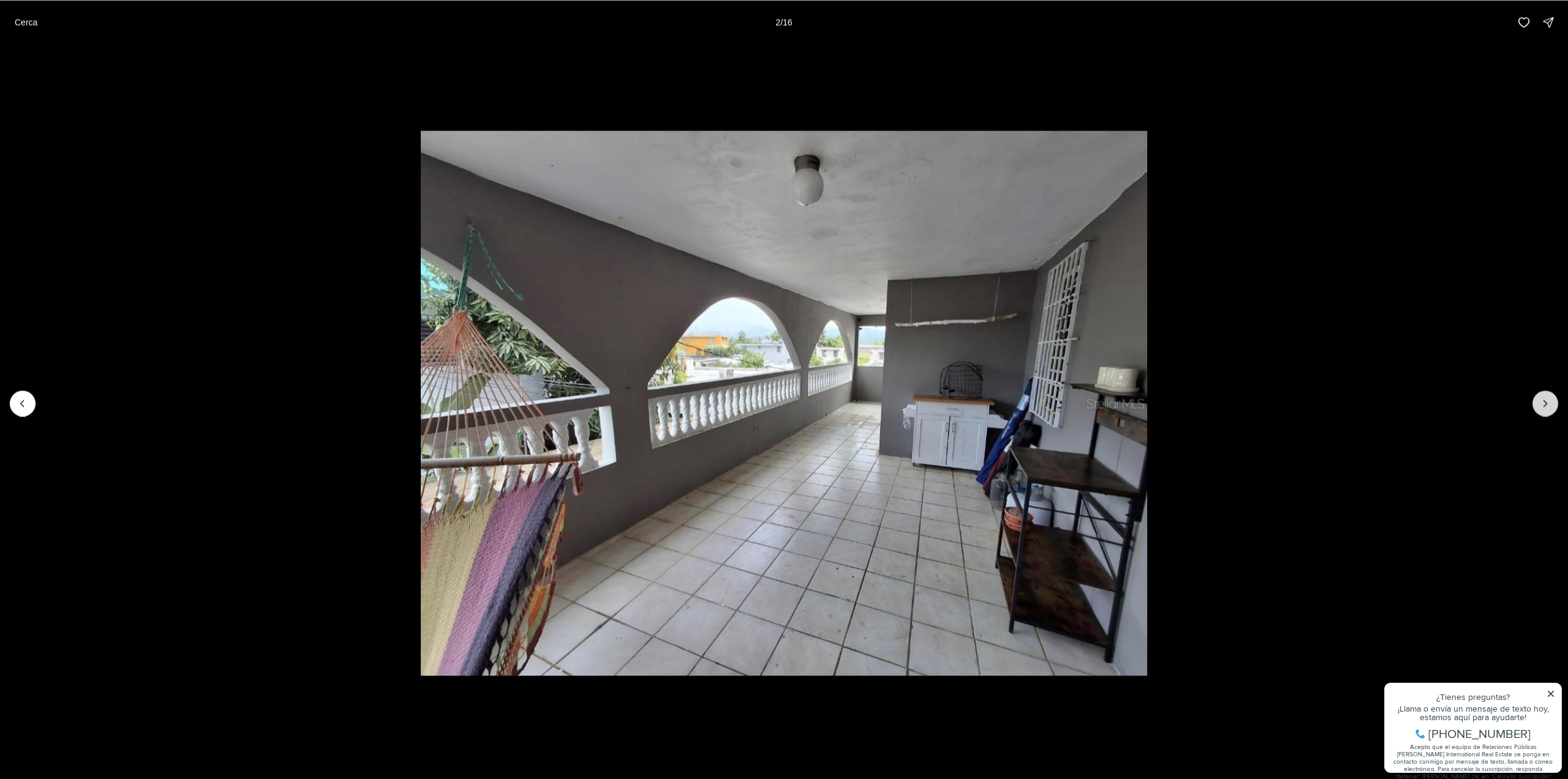
click at [1551, 399] on button "Next slide" at bounding box center [1545, 402] width 26 height 26
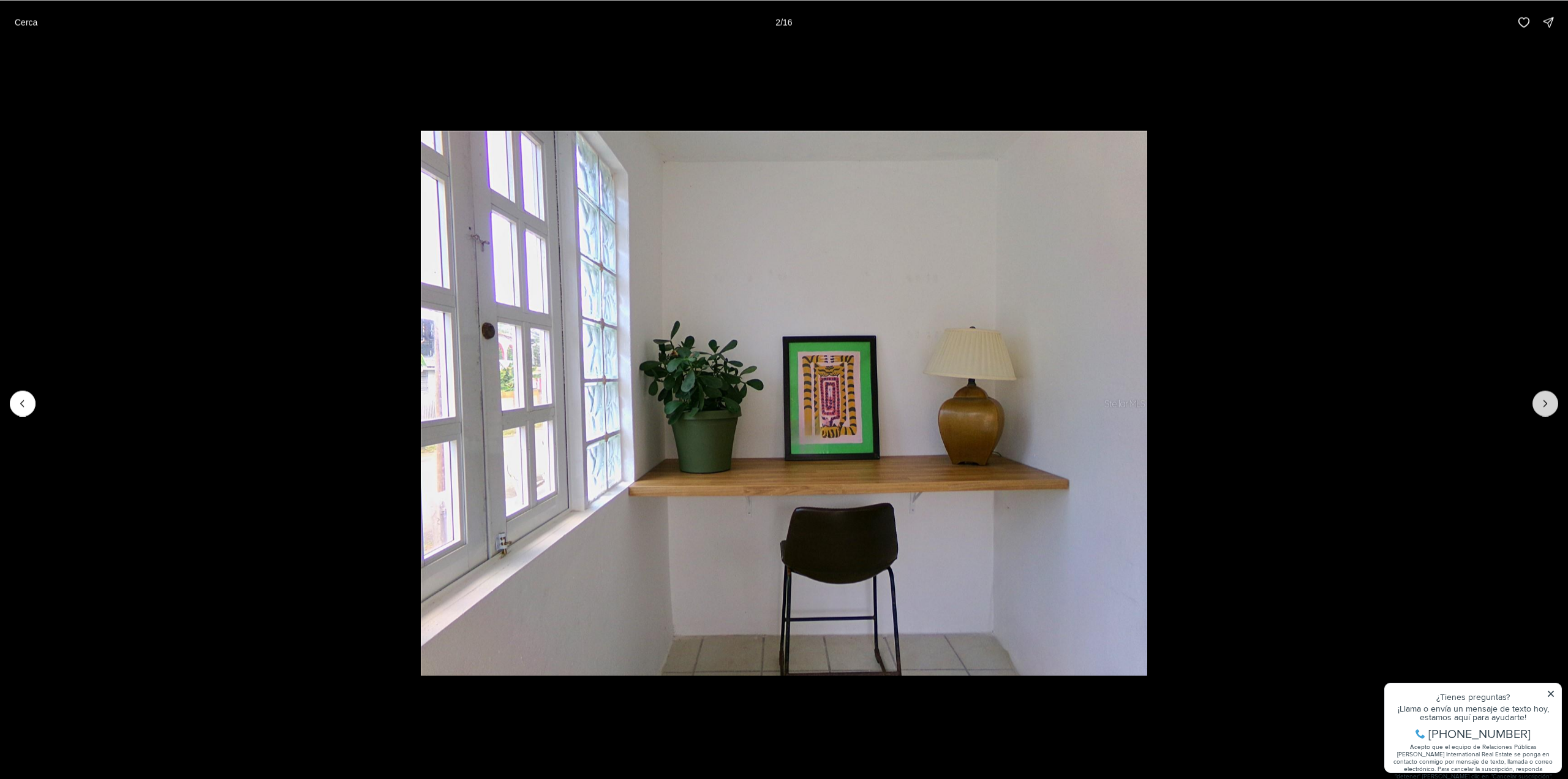
click at [1550, 399] on icon "Next slide" at bounding box center [1545, 402] width 13 height 13
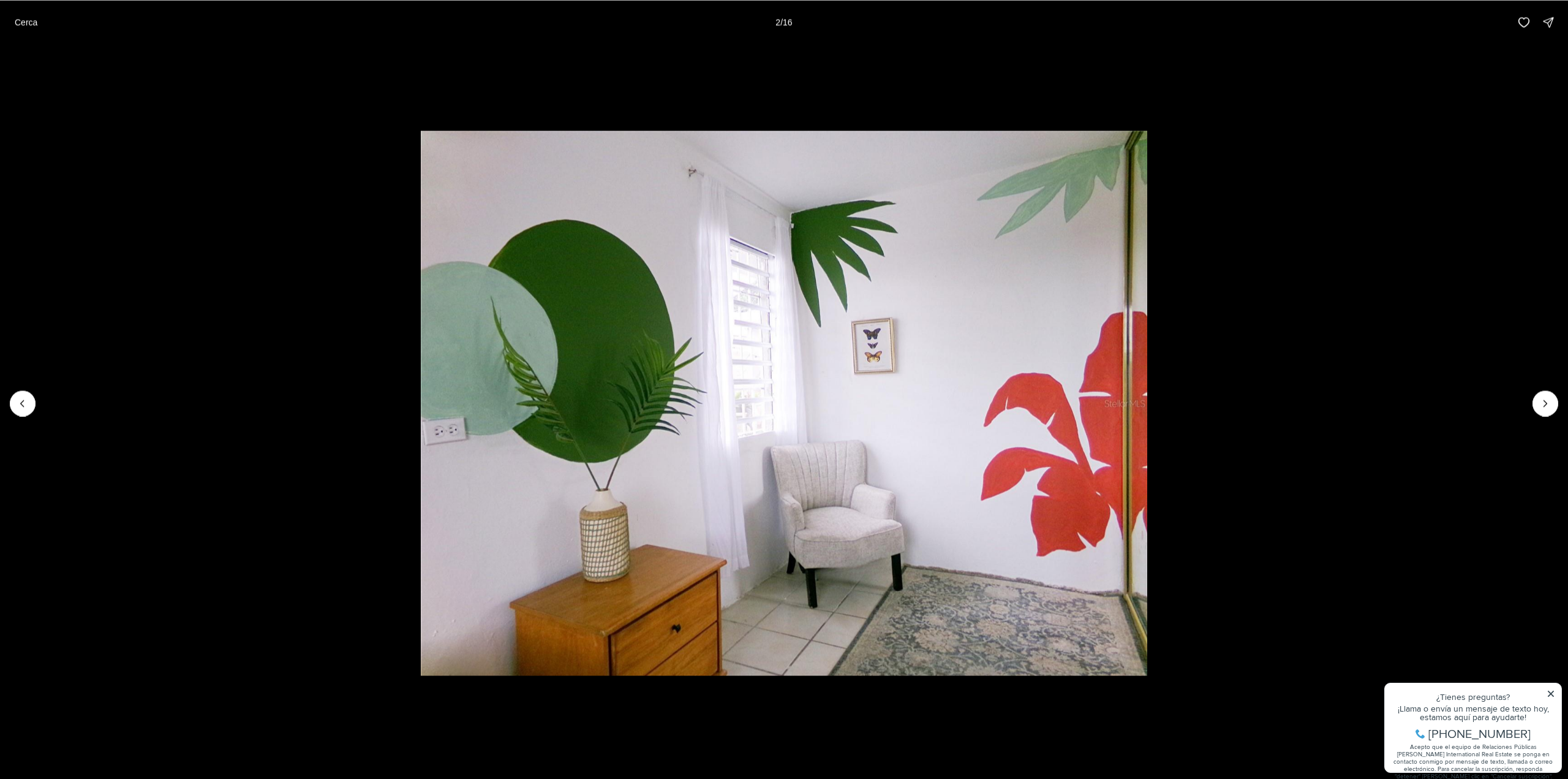
click at [1496, 340] on li "8 de 16" at bounding box center [784, 402] width 1568 height 717
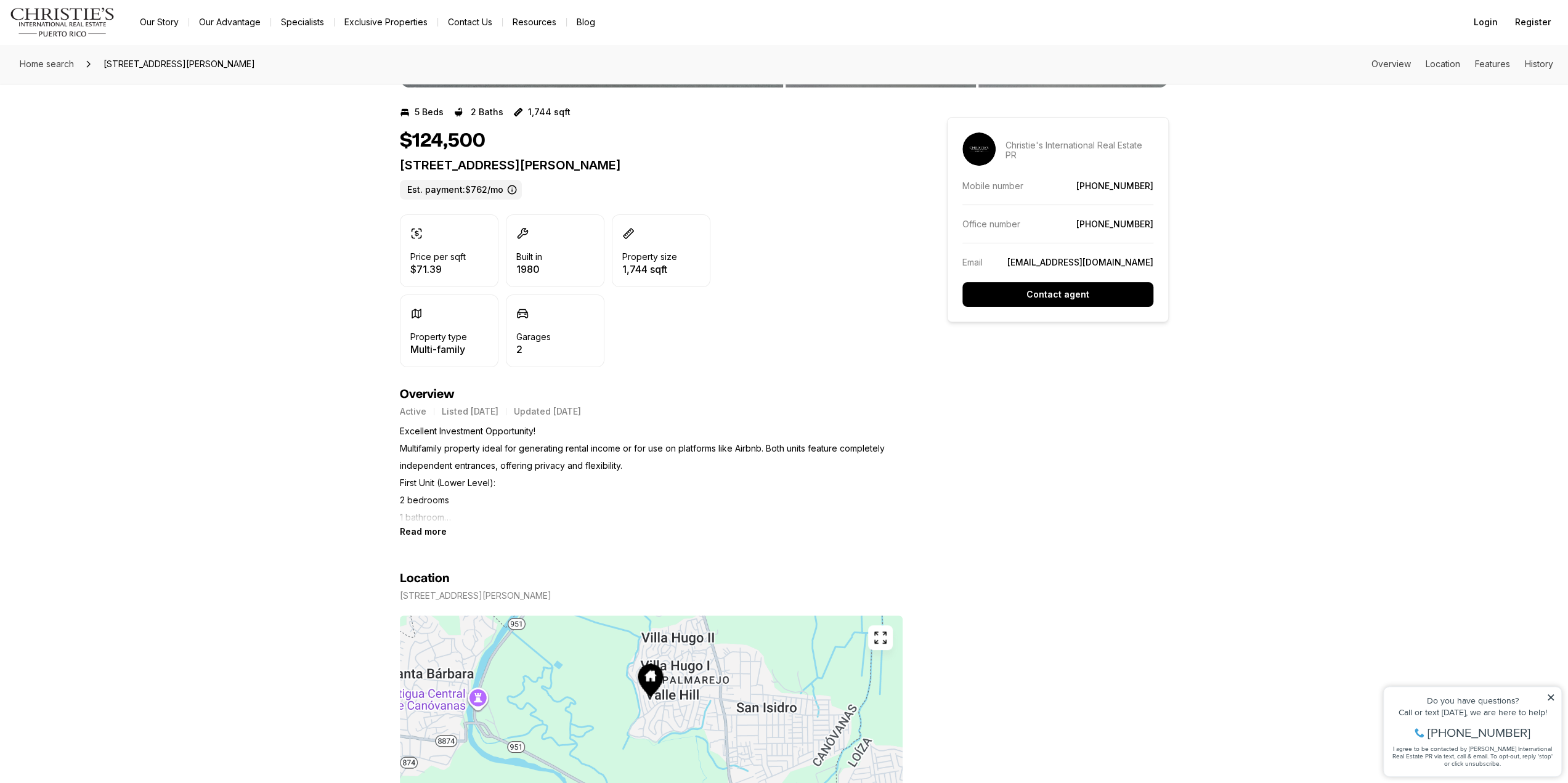
scroll to position [308, 0]
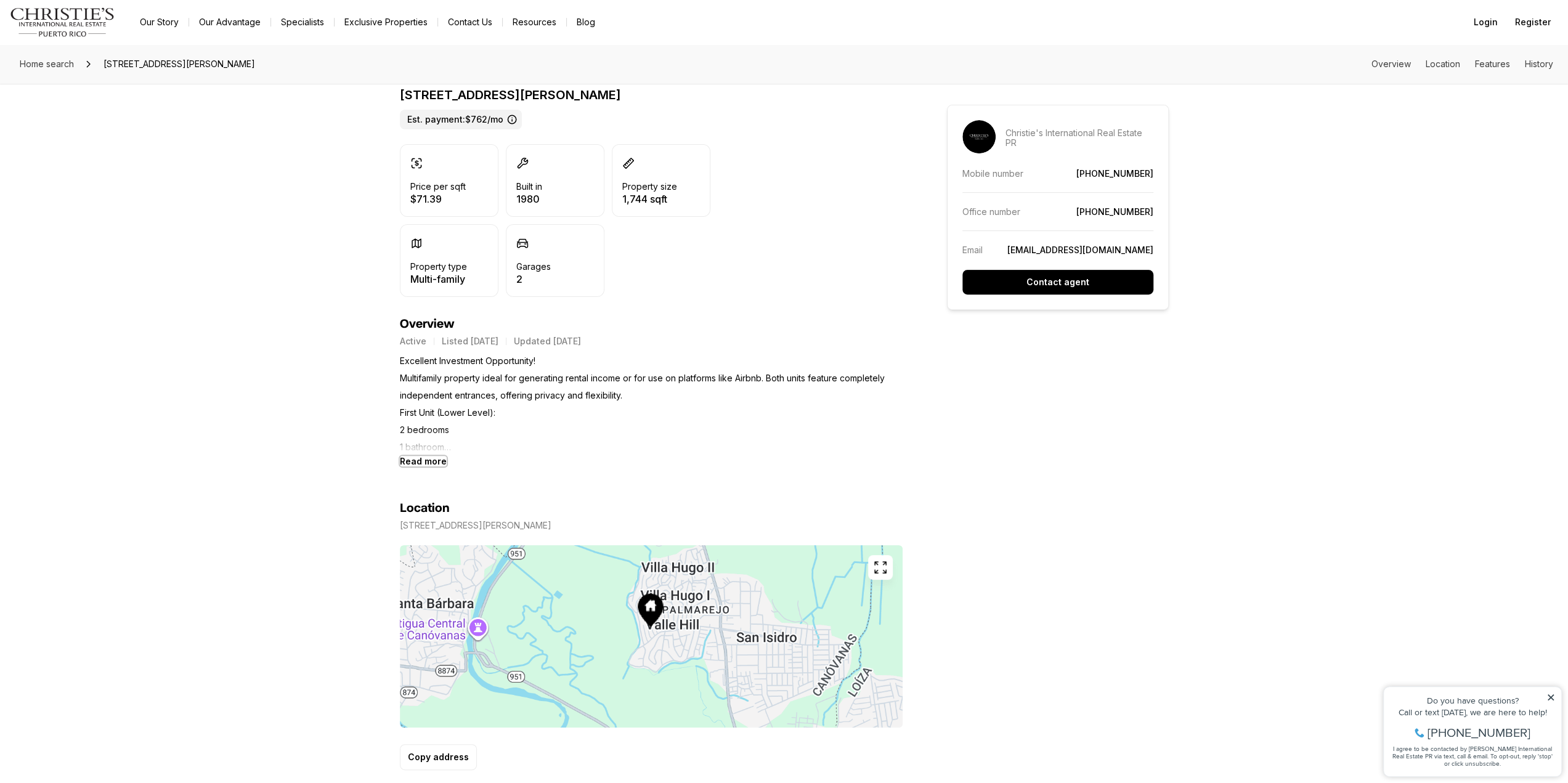
click at [431, 457] on b "Read more" at bounding box center [423, 461] width 47 height 10
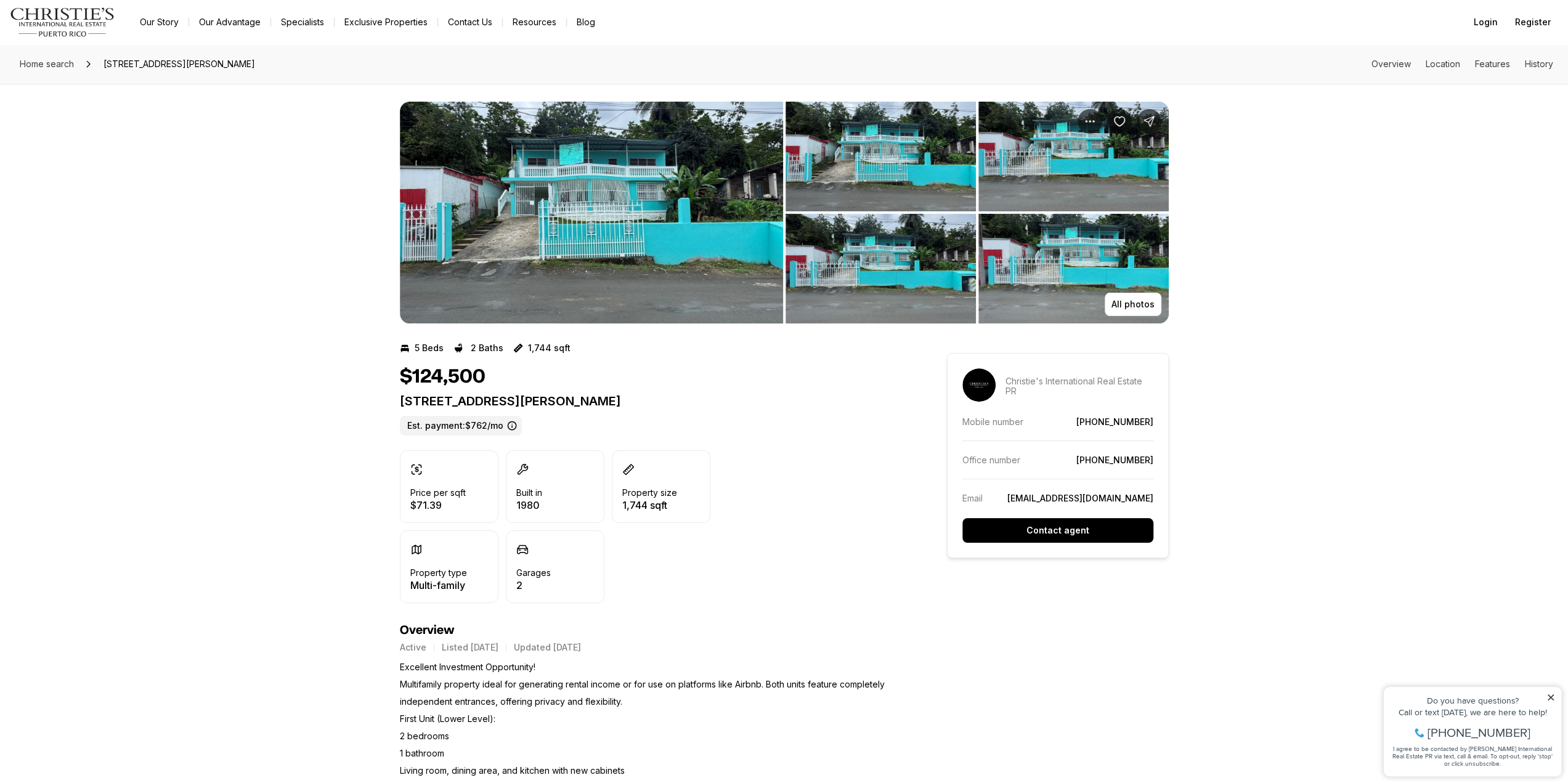
scroll to position [0, 0]
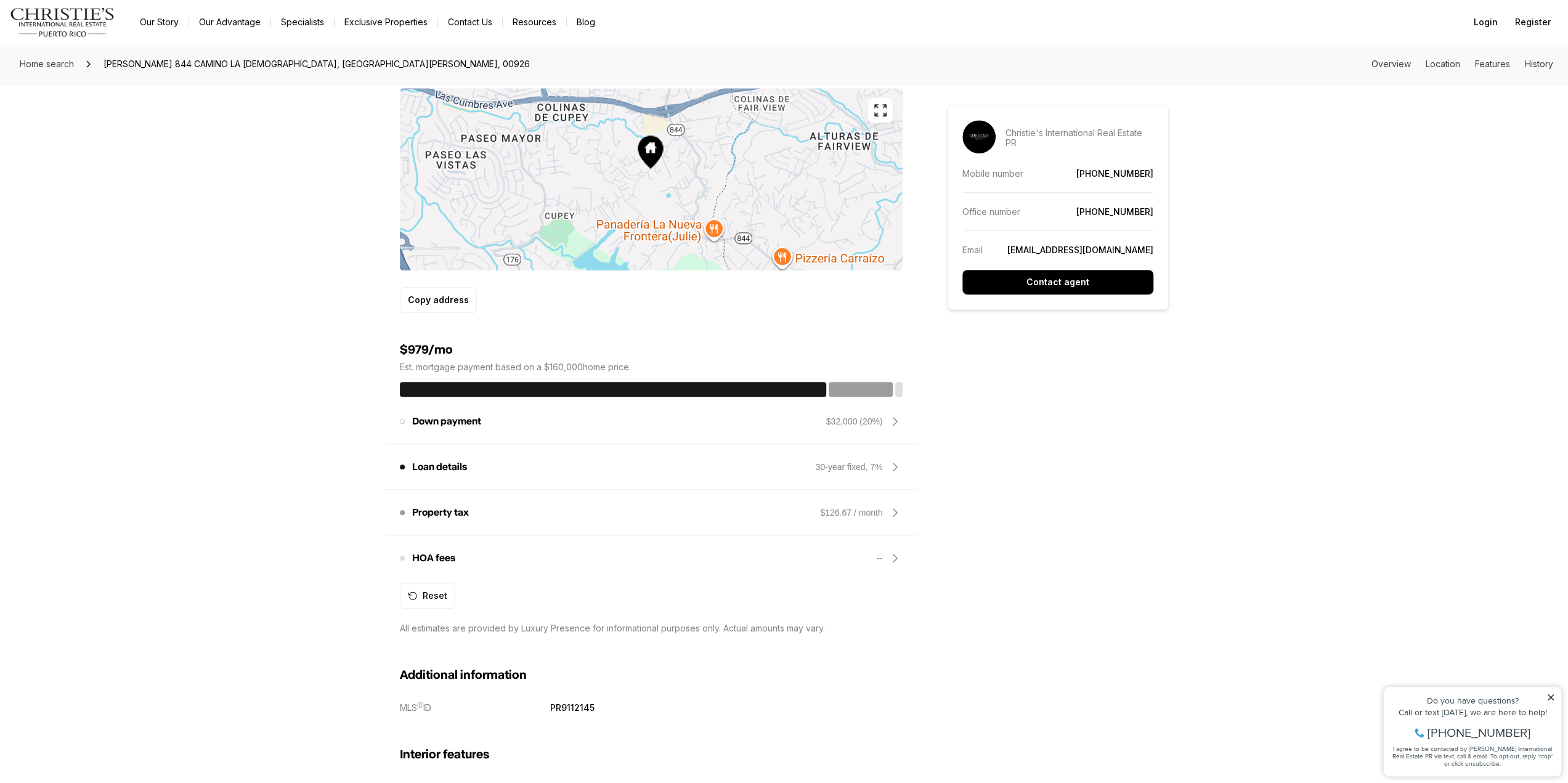
scroll to position [739, 0]
